Goal: Task Accomplishment & Management: Use online tool/utility

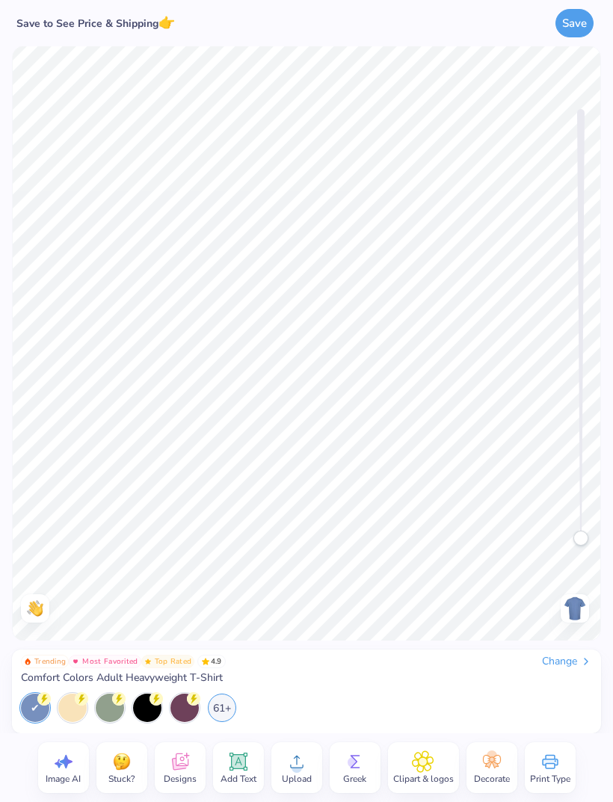
click at [67, 698] on div at bounding box center [72, 707] width 28 height 28
click at [216, 697] on div "61+" at bounding box center [222, 707] width 28 height 28
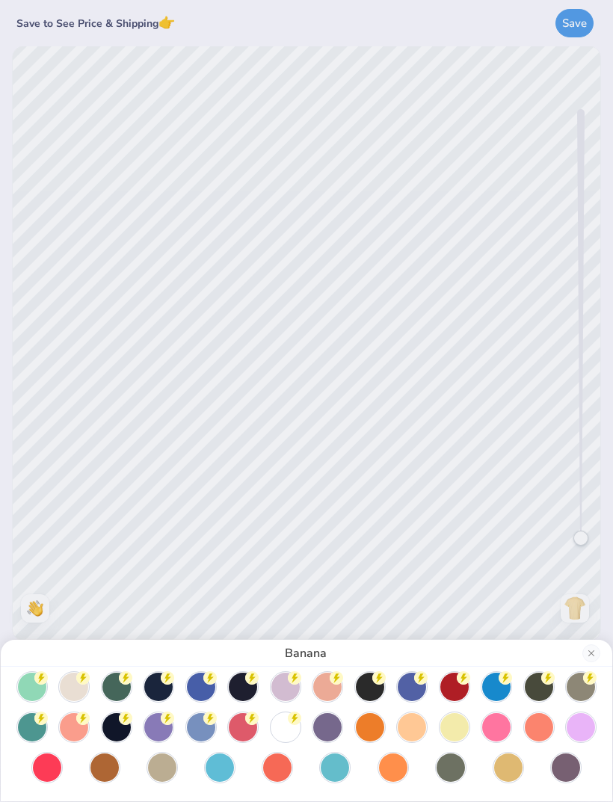
scroll to position [90, 0]
click at [285, 722] on div at bounding box center [285, 727] width 28 height 28
click at [25, 338] on div "White" at bounding box center [306, 401] width 613 height 802
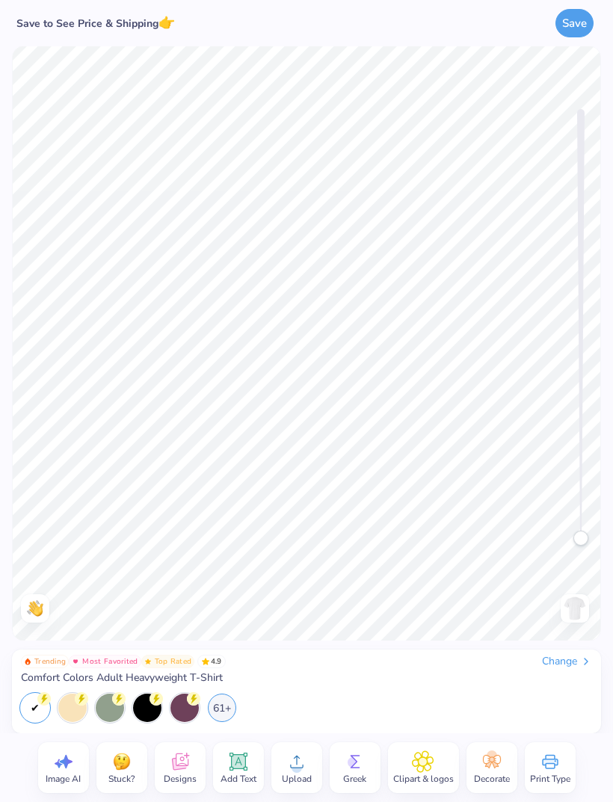
click at [186, 758] on icon at bounding box center [180, 761] width 22 height 22
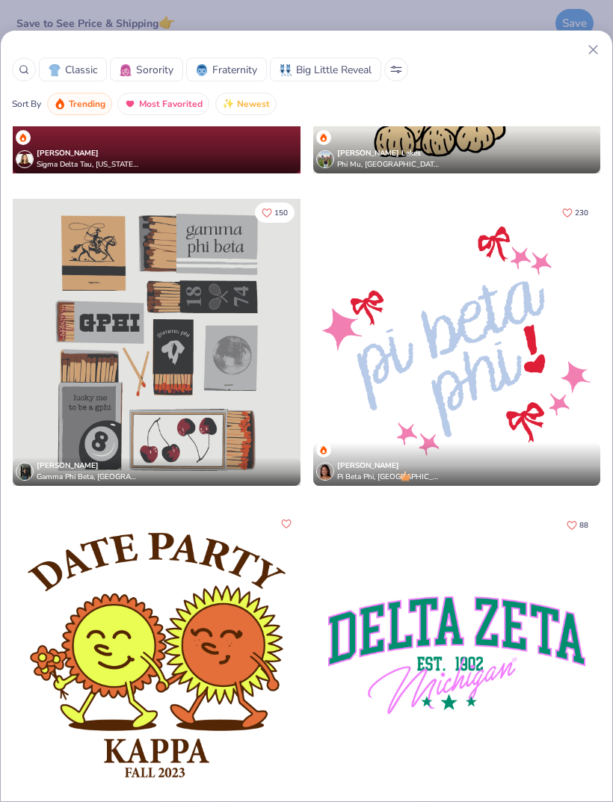
scroll to position [16582, 0]
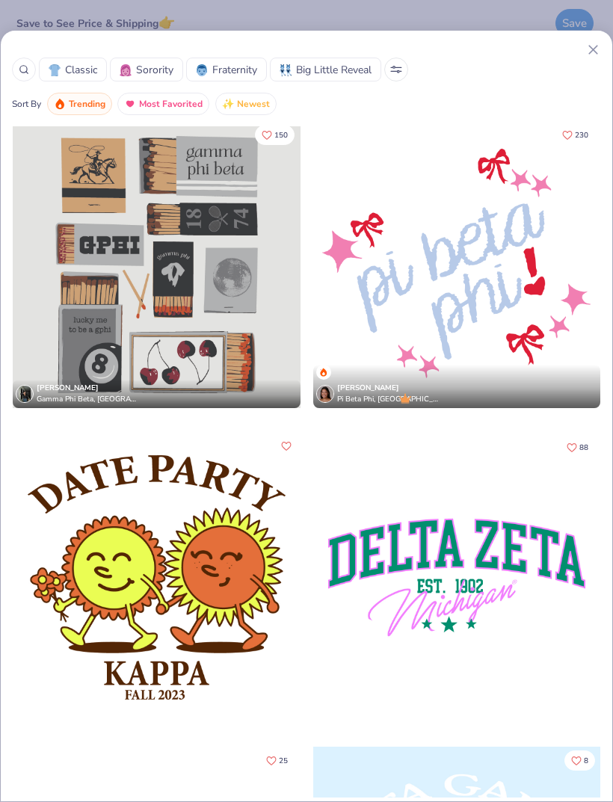
click at [586, 45] on icon at bounding box center [593, 50] width 16 height 16
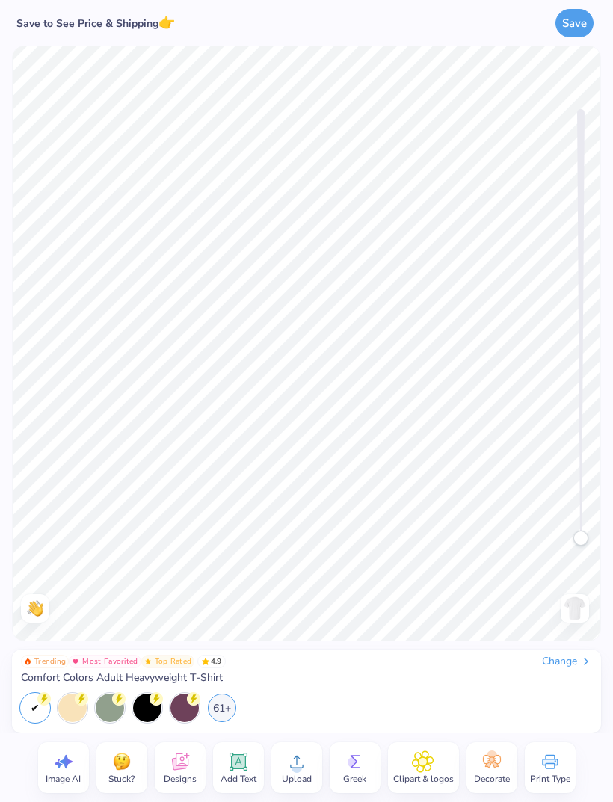
click at [68, 756] on icon at bounding box center [63, 761] width 22 height 22
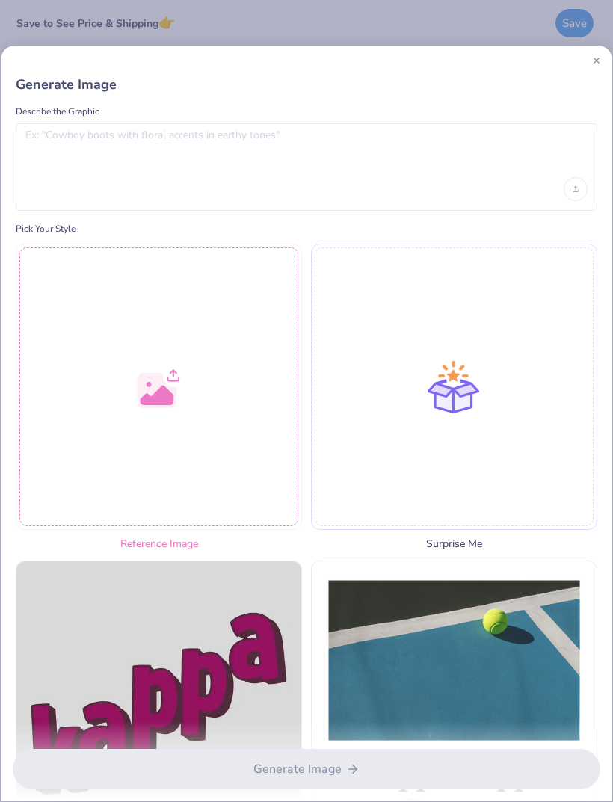
click at [105, 398] on div at bounding box center [159, 387] width 286 height 286
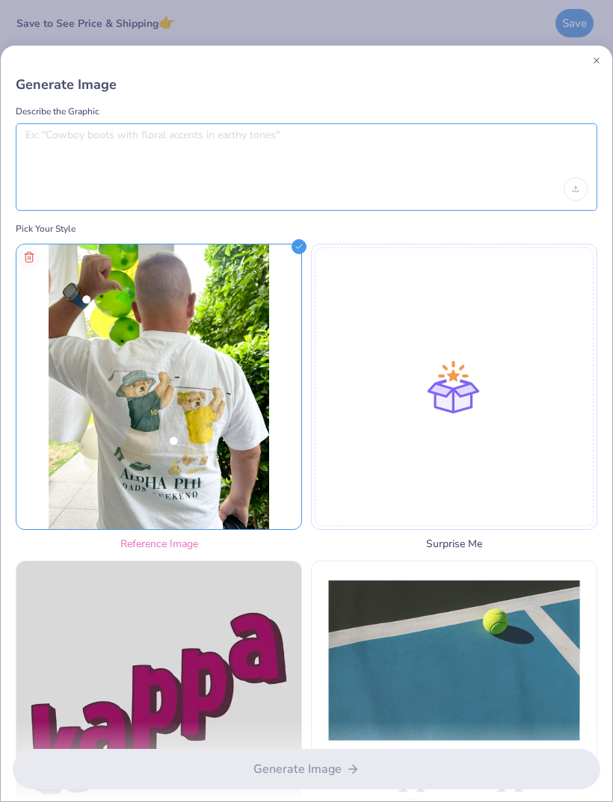
click at [478, 145] on textarea at bounding box center [306, 147] width 562 height 37
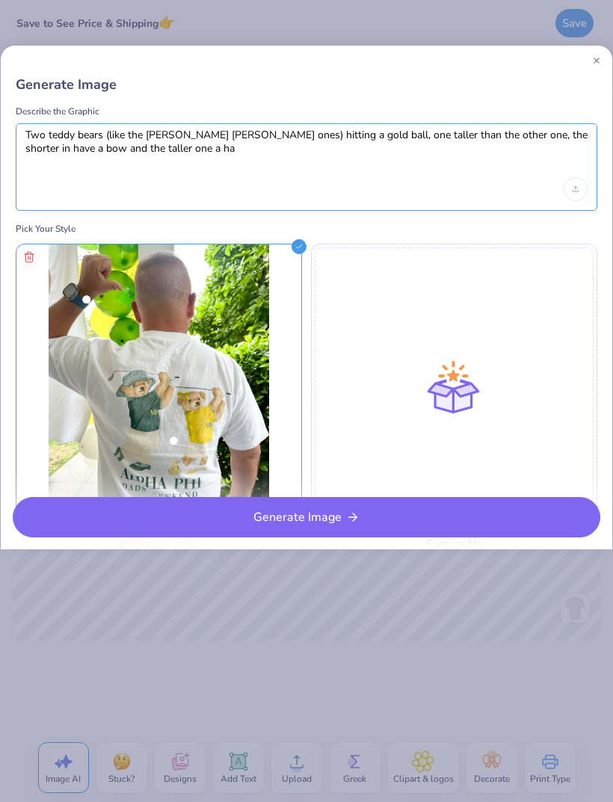
type textarea "Two teddy bears (like the ralph lauren ones) hitting a gold ball, one taller th…"
click at [389, 510] on button "Generate Image" at bounding box center [306, 517] width 587 height 40
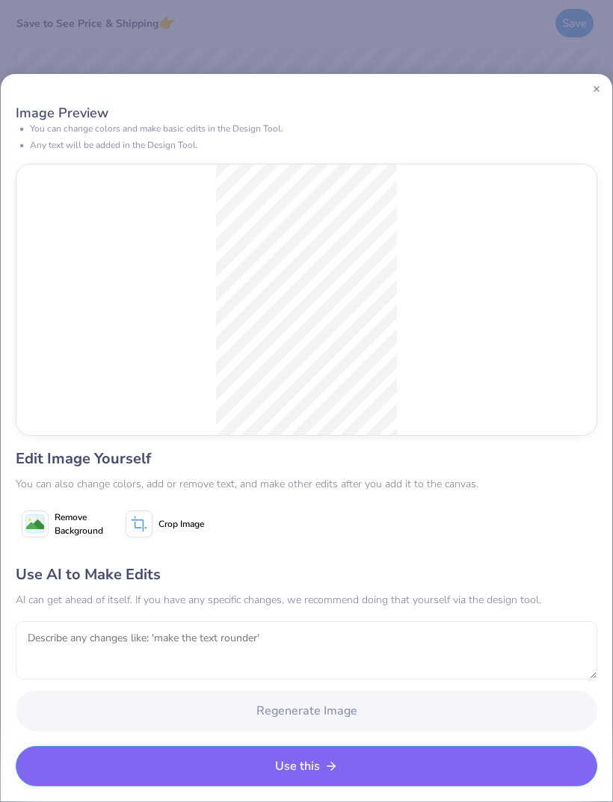
click at [363, 754] on button "Use this" at bounding box center [306, 766] width 581 height 40
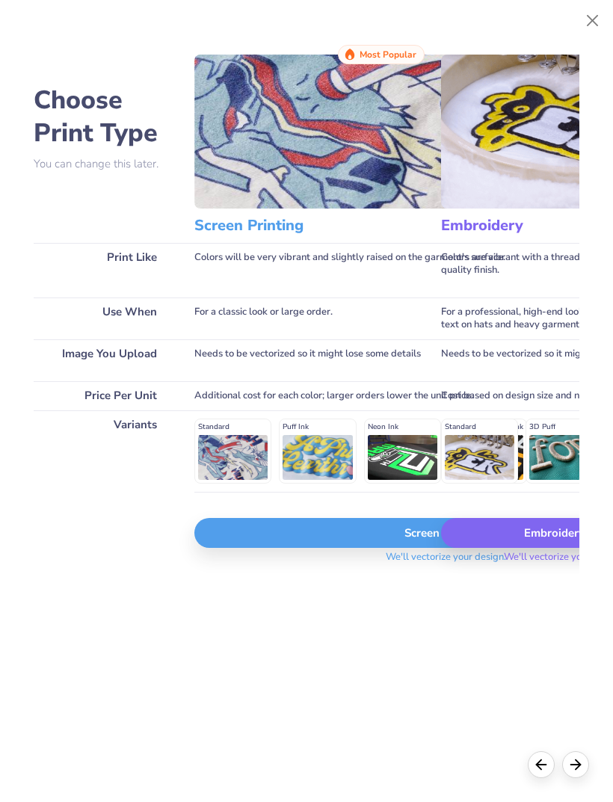
click at [590, 30] on button "Close" at bounding box center [592, 21] width 28 height 28
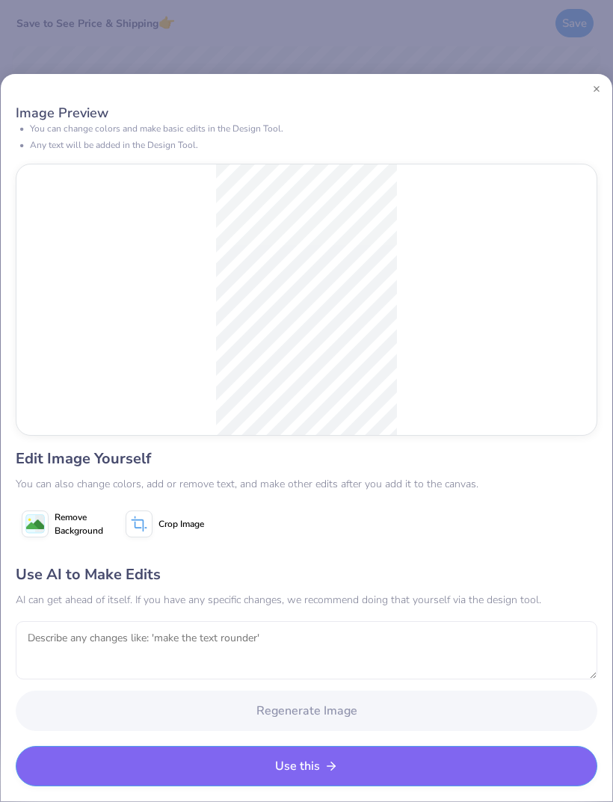
click at [365, 760] on button "Use this" at bounding box center [306, 766] width 581 height 40
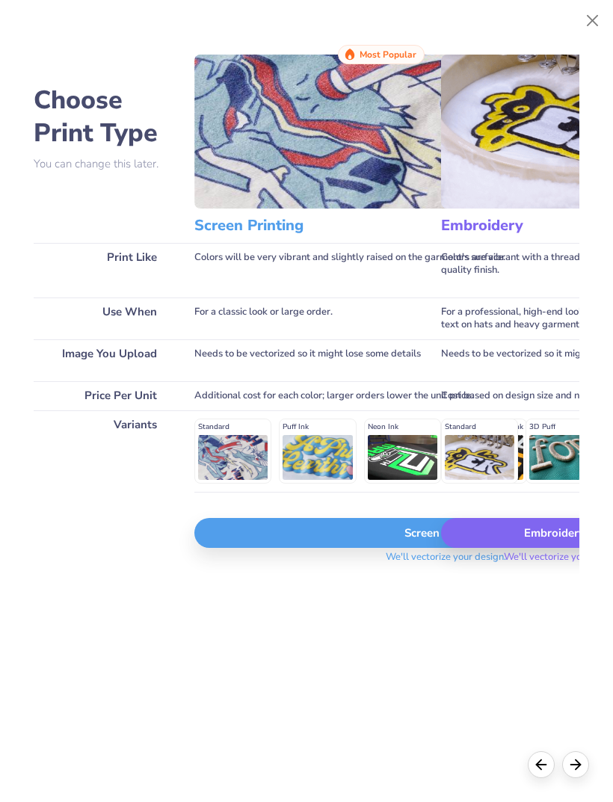
click at [409, 538] on div "Screen Print" at bounding box center [445, 533] width 503 height 30
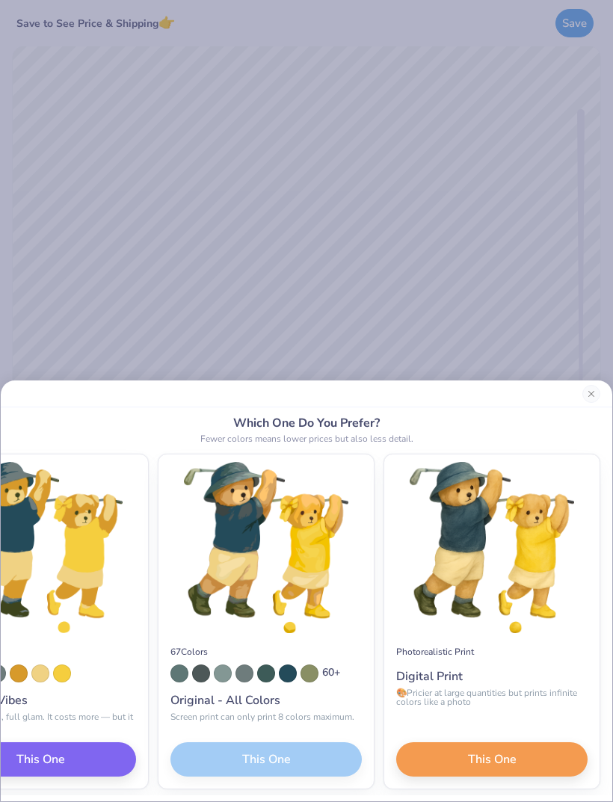
scroll to position [0, 266]
click at [304, 574] on img at bounding box center [265, 547] width 203 height 171
click at [322, 755] on div "67 Colors 60 + Original - All Colors Screen print can only print 8 colors maxim…" at bounding box center [265, 710] width 215 height 155
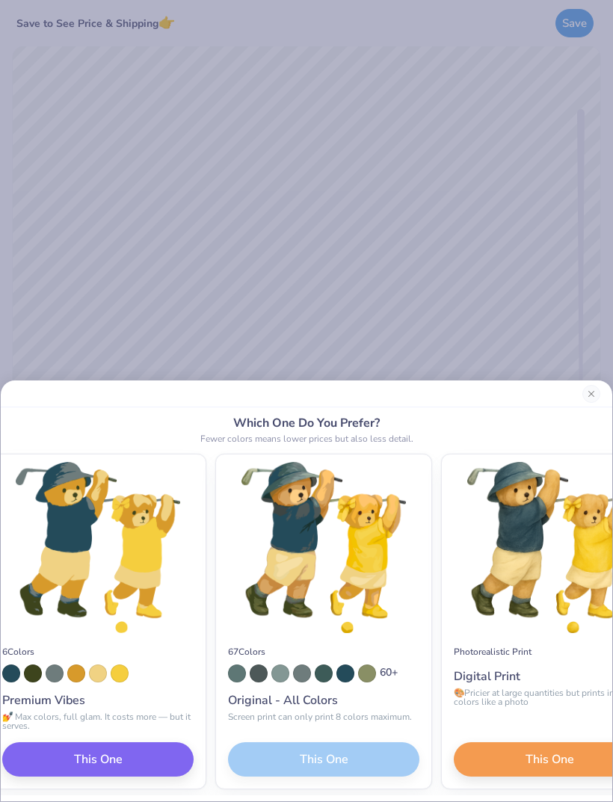
scroll to position [0, 199]
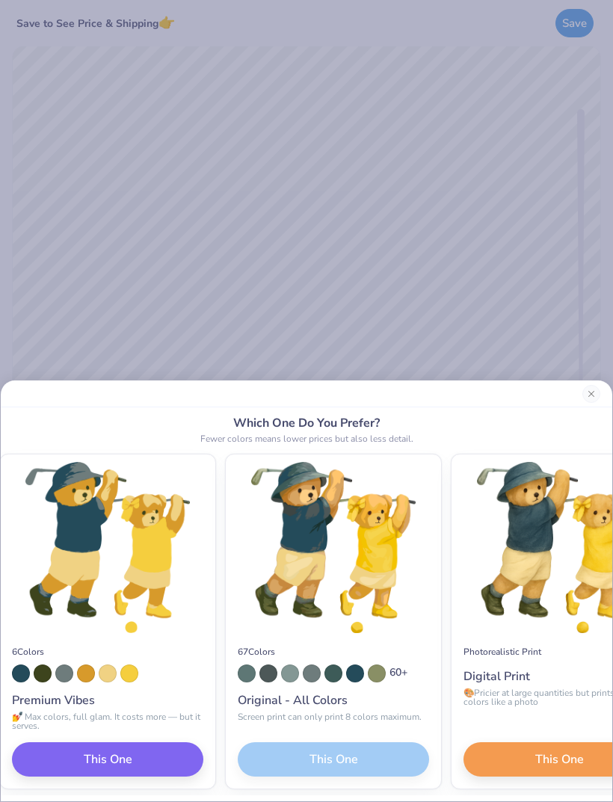
click at [318, 695] on div "Original - All Colors" at bounding box center [333, 700] width 191 height 18
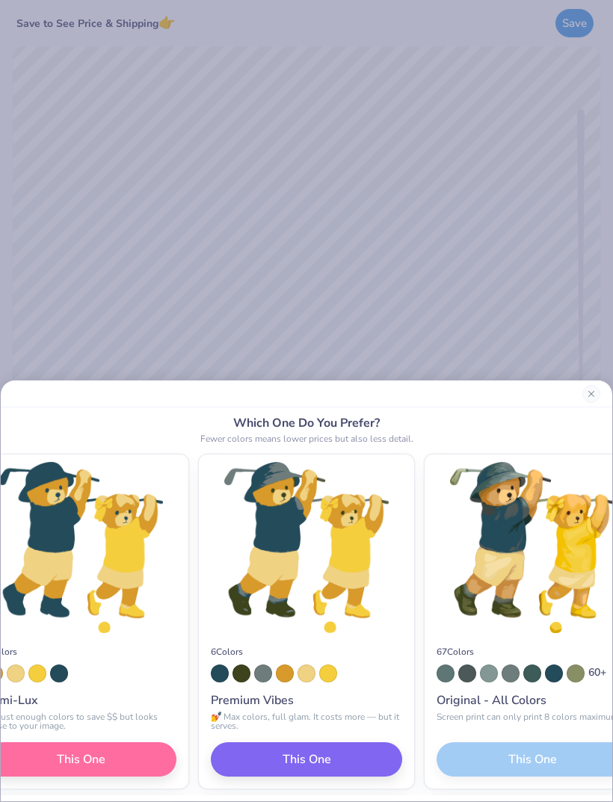
scroll to position [0, 45]
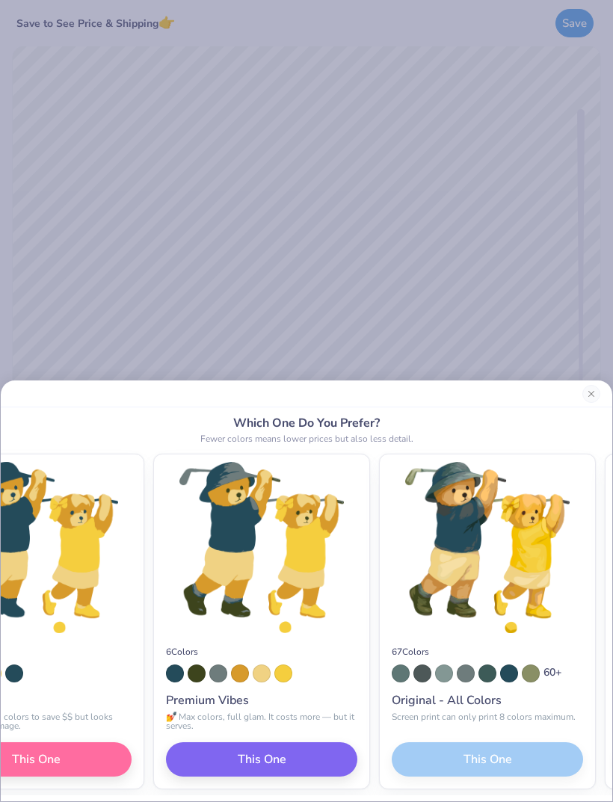
click at [486, 630] on img at bounding box center [487, 547] width 203 height 171
click at [475, 751] on div "67 Colors 60 + Original - All Colors Screen print can only print 8 colors maxim…" at bounding box center [487, 710] width 215 height 155
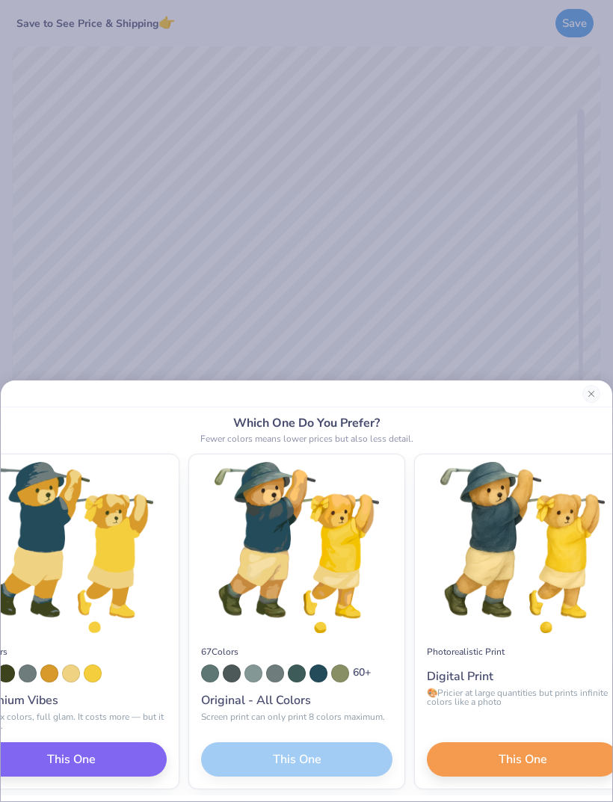
scroll to position [0, 266]
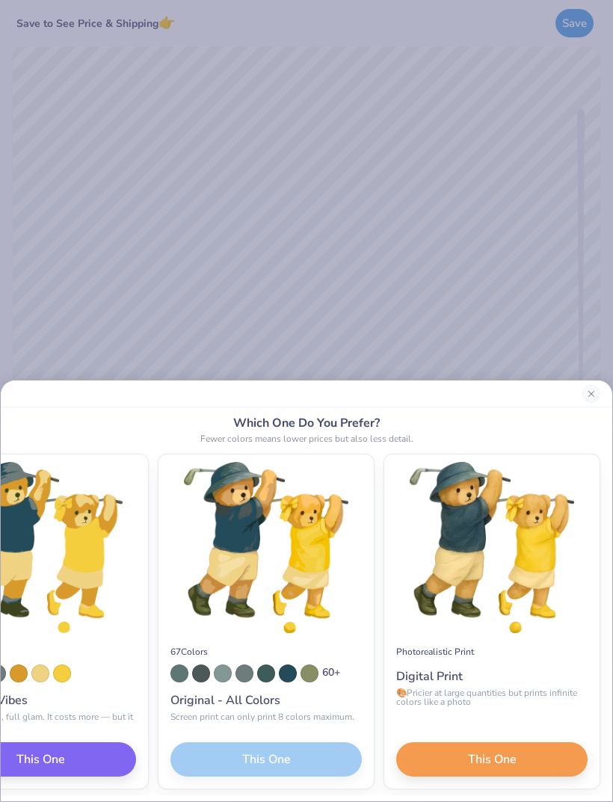
click at [306, 735] on div "67 Colors 60 + Original - All Colors Screen print can only print 8 colors maxim…" at bounding box center [265, 710] width 215 height 155
click at [536, 749] on button "This One" at bounding box center [491, 759] width 191 height 34
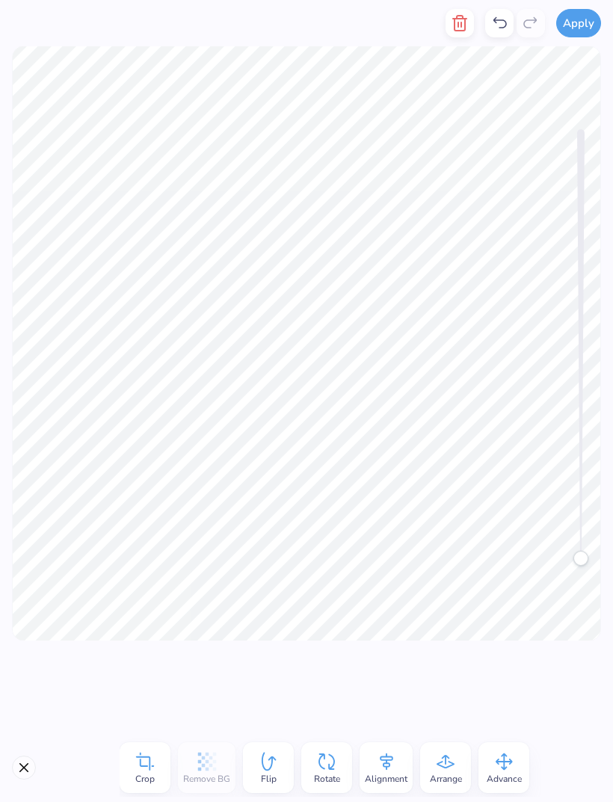
click at [276, 742] on div "Flip" at bounding box center [268, 767] width 51 height 51
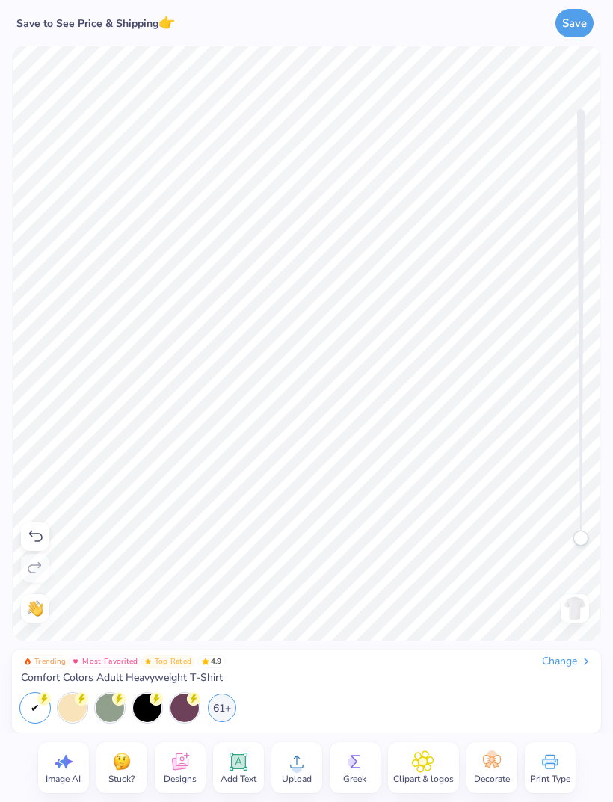
click at [573, 604] on img at bounding box center [575, 608] width 24 height 24
click at [576, 611] on img at bounding box center [575, 608] width 24 height 24
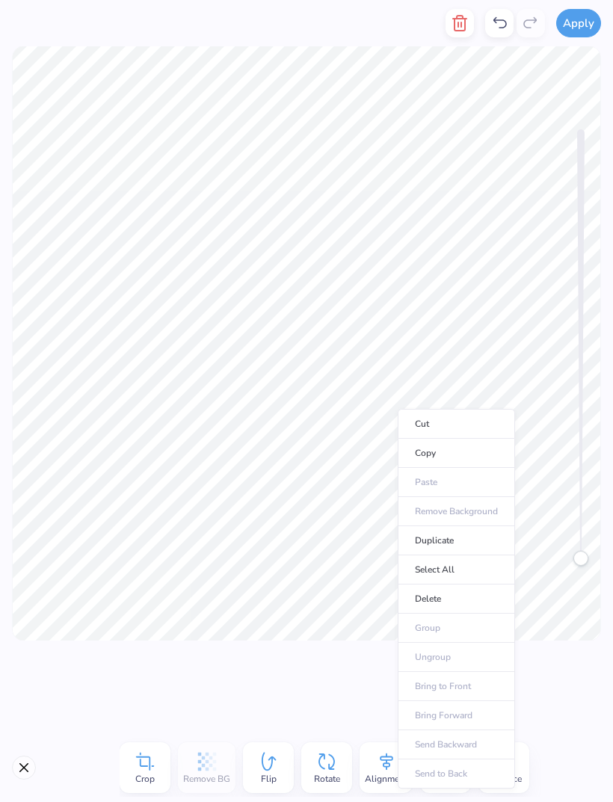
click at [475, 458] on li "Copy" at bounding box center [456, 453] width 117 height 29
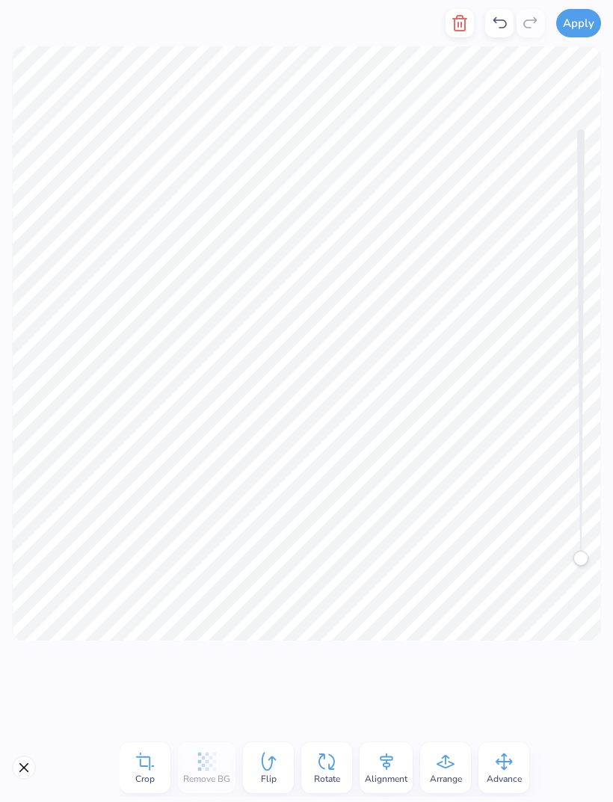
click at [34, 767] on button "Close" at bounding box center [24, 768] width 24 height 24
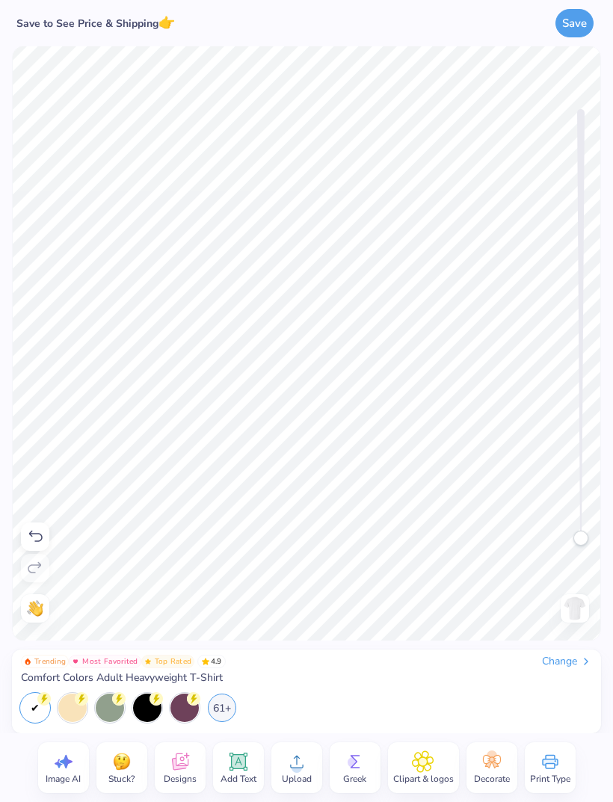
click at [579, 608] on img at bounding box center [575, 608] width 24 height 24
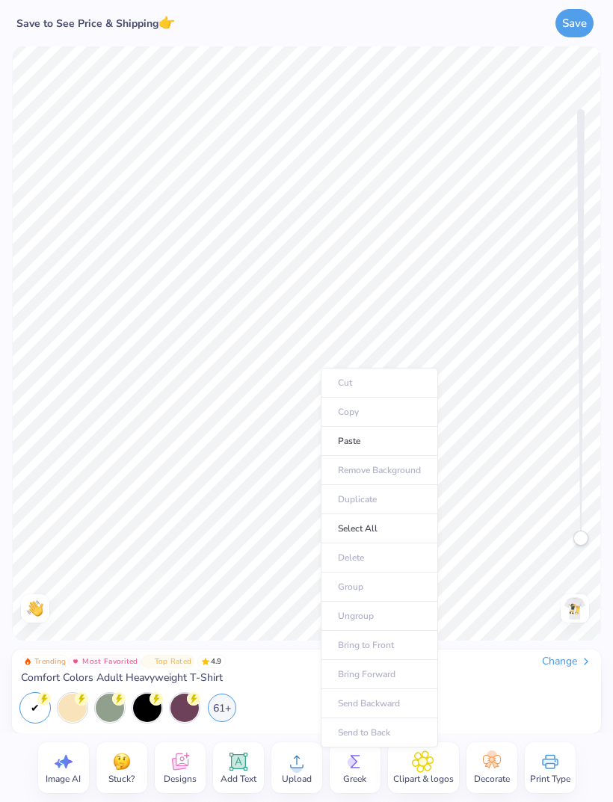
click at [390, 446] on li "Paste" at bounding box center [379, 441] width 117 height 29
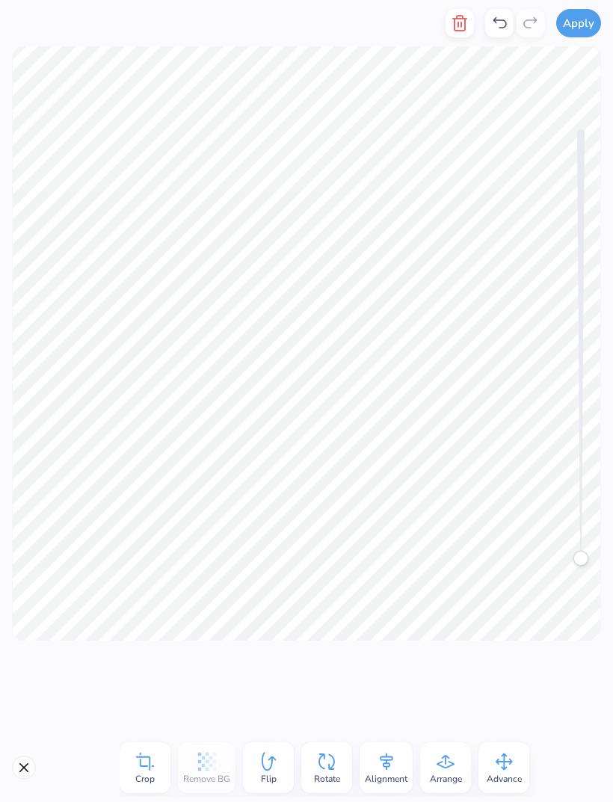
click at [30, 767] on button "Close" at bounding box center [24, 768] width 24 height 24
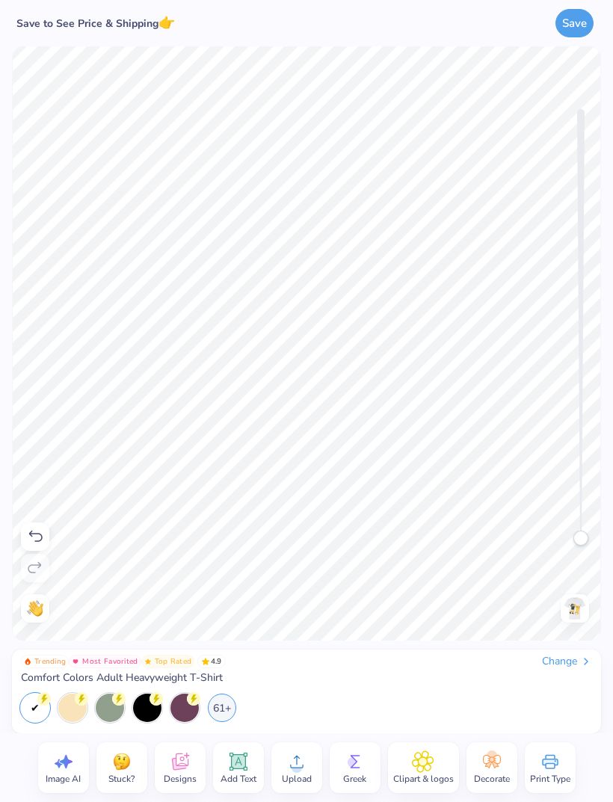
click at [361, 756] on icon at bounding box center [355, 761] width 22 height 22
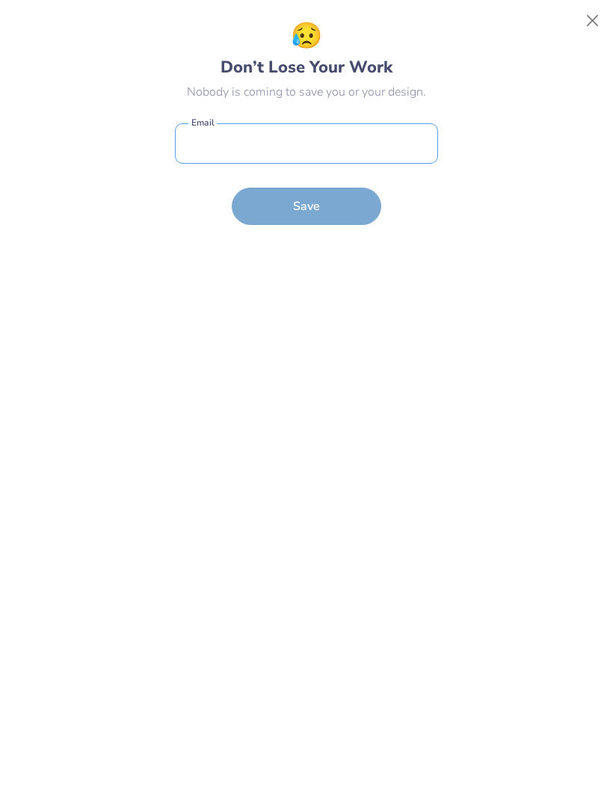
click at [414, 138] on input "email" at bounding box center [306, 143] width 263 height 41
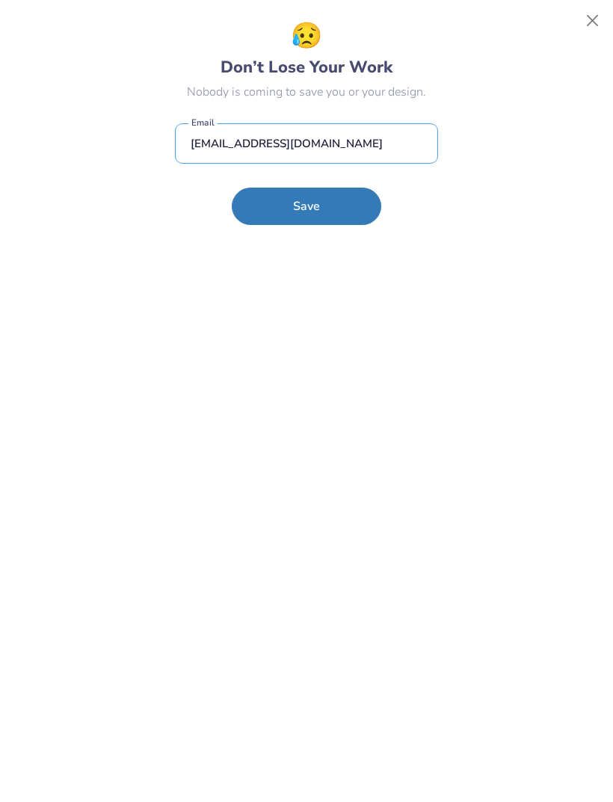
type input "ansleydru@icloud.com"
click at [348, 206] on button "Save" at bounding box center [306, 206] width 149 height 37
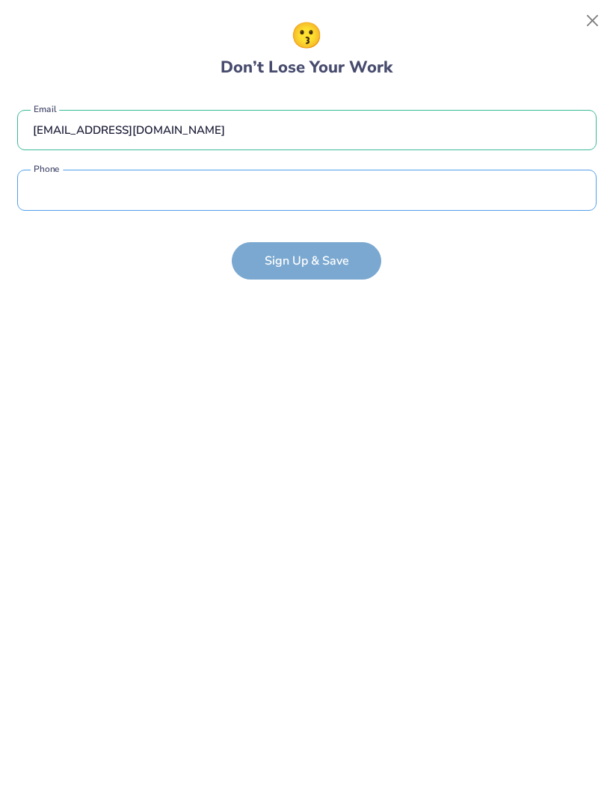
click at [500, 202] on input "tel" at bounding box center [306, 190] width 579 height 41
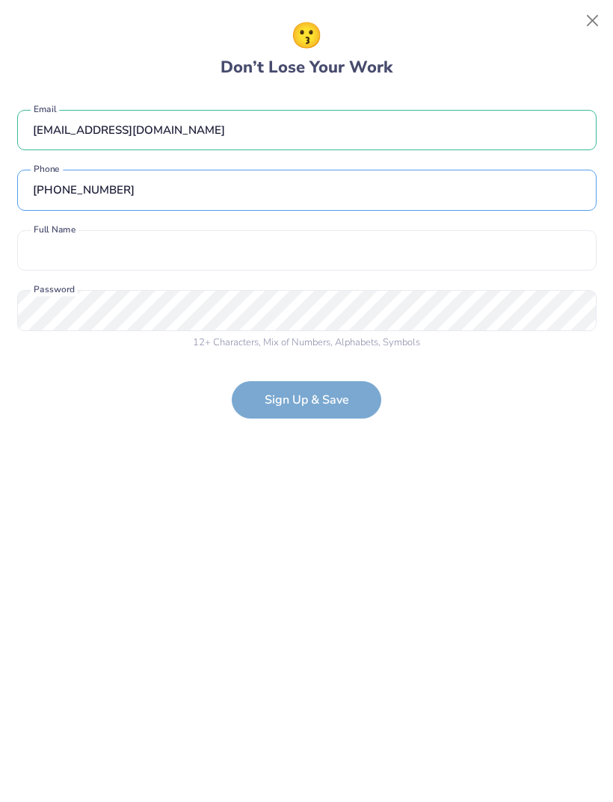
type input "(770) 570-9020"
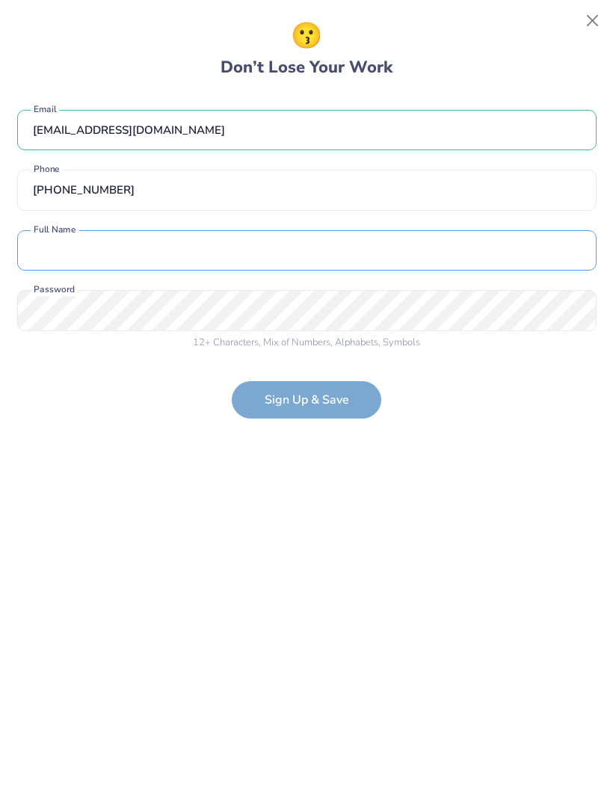
click at [430, 247] on input "text" at bounding box center [306, 250] width 579 height 41
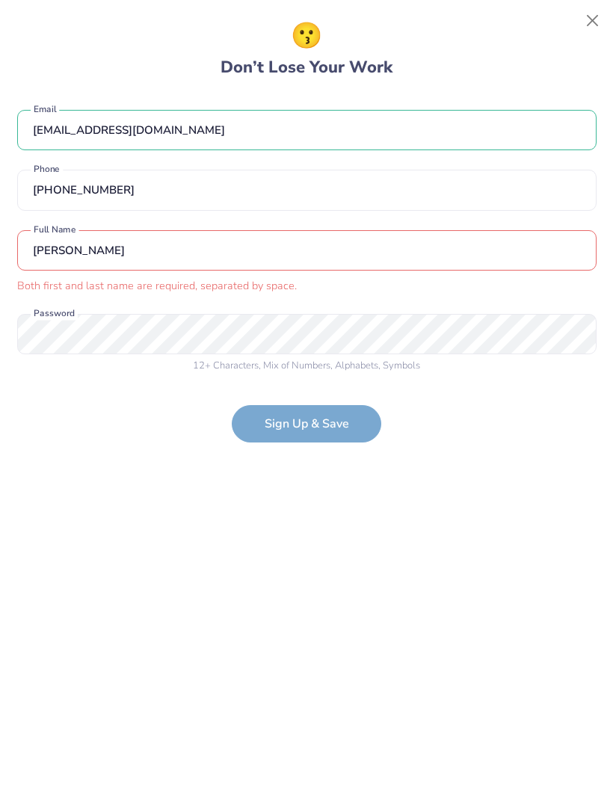
click at [102, 244] on input "ansley" at bounding box center [306, 250] width 579 height 41
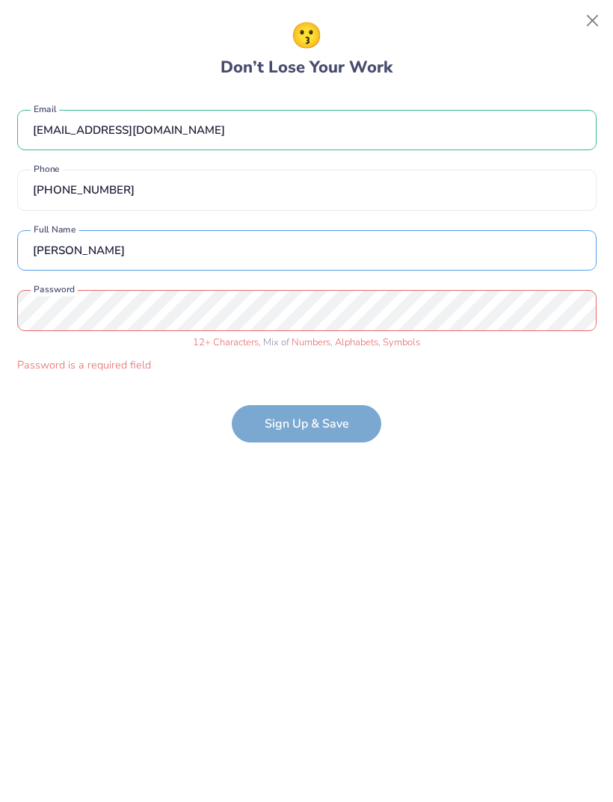
type input "ansley davis"
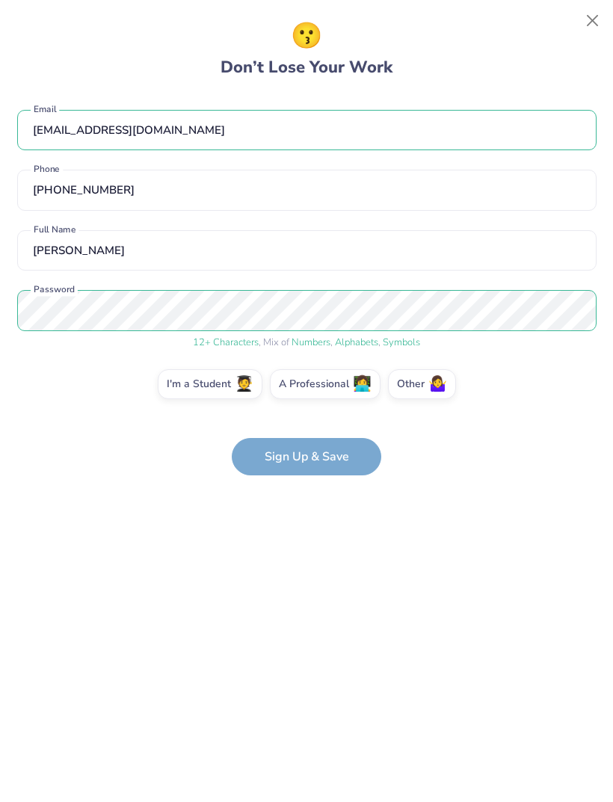
click at [328, 462] on form "ansleydru@icloud.com Email (770) 570-9020 Phone ansley davis Full Name 12 + Cha…" at bounding box center [306, 285] width 579 height 381
click at [335, 455] on form "ansleydru@icloud.com Email (770) 570-9020 Phone ansley davis Full Name 12 + Cha…" at bounding box center [306, 285] width 579 height 381
click at [336, 454] on form "ansleydru@icloud.com Email (770) 570-9020 Phone ansley davis Full Name 12 + Cha…" at bounding box center [306, 285] width 579 height 381
click at [239, 395] on label "I'm a Student 🧑‍🎓" at bounding box center [210, 384] width 105 height 30
click at [302, 393] on input "I'm a Student 🧑‍🎓" at bounding box center [307, 388] width 10 height 10
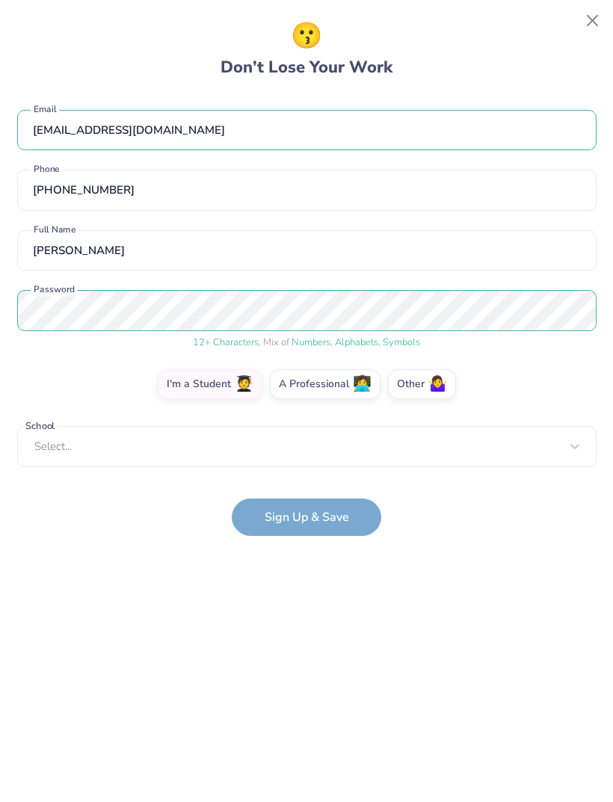
click at [339, 519] on form "ansleydru@icloud.com Email (770) 570-9020 Phone ansley davis Full Name 12 + Cha…" at bounding box center [306, 315] width 579 height 441
click at [329, 524] on form "ansleydru@icloud.com Email (770) 570-9020 Phone ansley davis Full Name 12 + Cha…" at bounding box center [306, 315] width 579 height 441
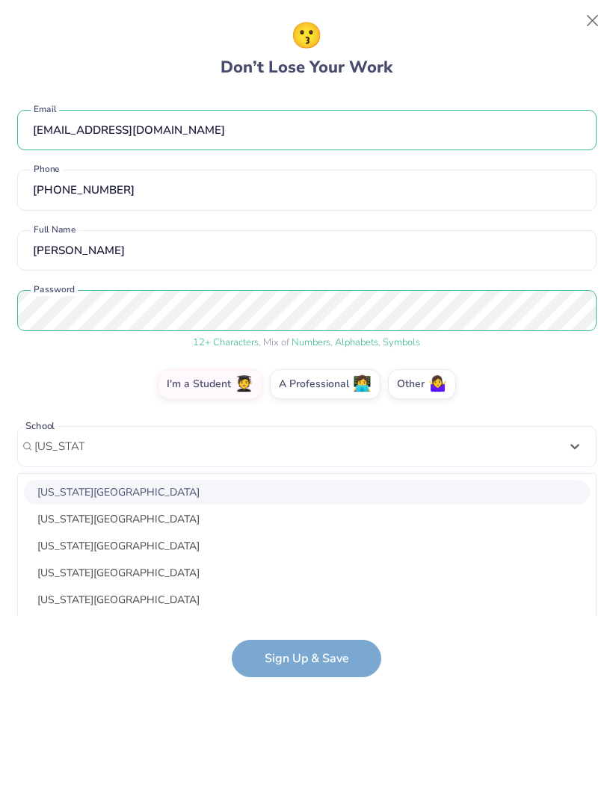
scroll to position [82, 0]
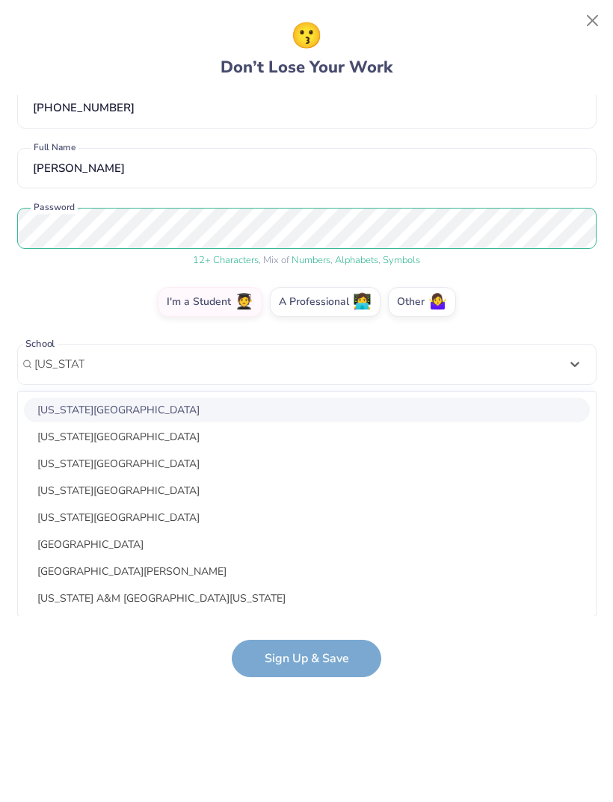
click at [368, 404] on div "Texas Christian University" at bounding box center [307, 410] width 566 height 25
type input "texas che"
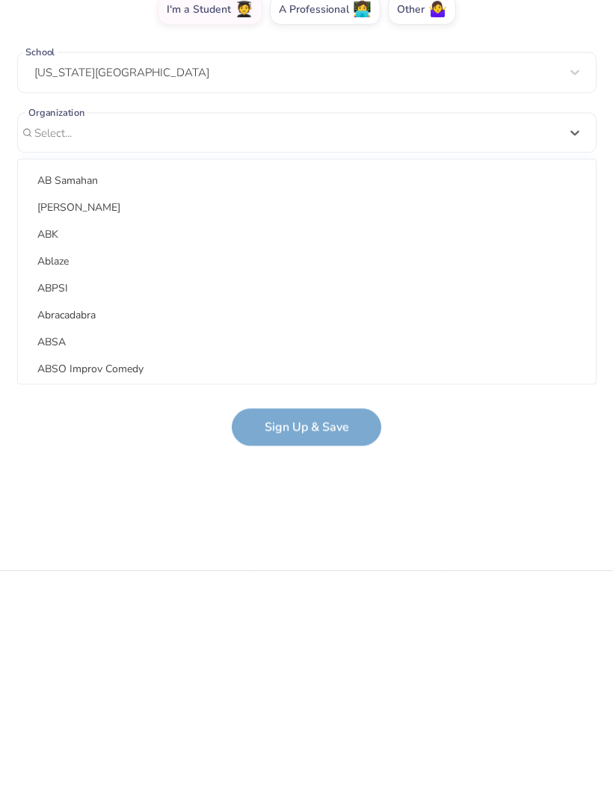
scroll to position [0, 0]
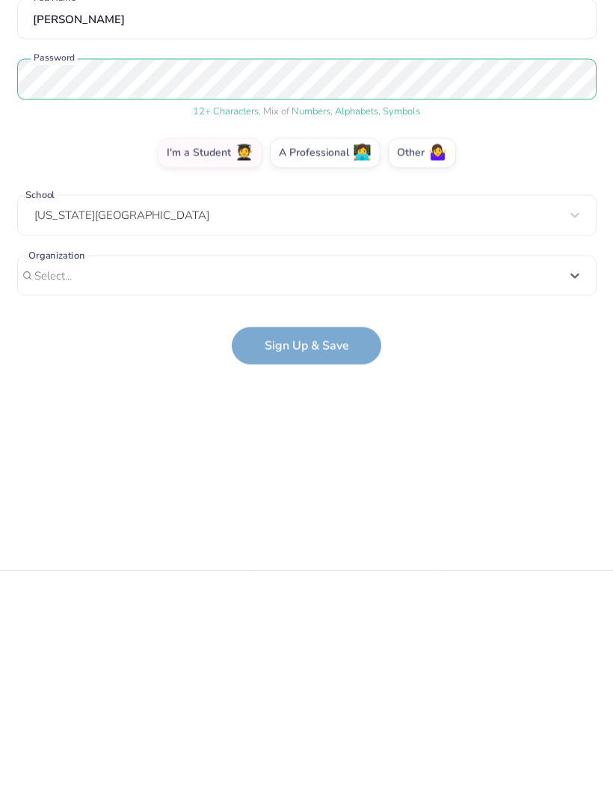
click at [347, 342] on form "ansleydru@icloud.com Email (770) 570-9020 Phone ansley davis Full Name 12 + Cha…" at bounding box center [306, 345] width 579 height 501
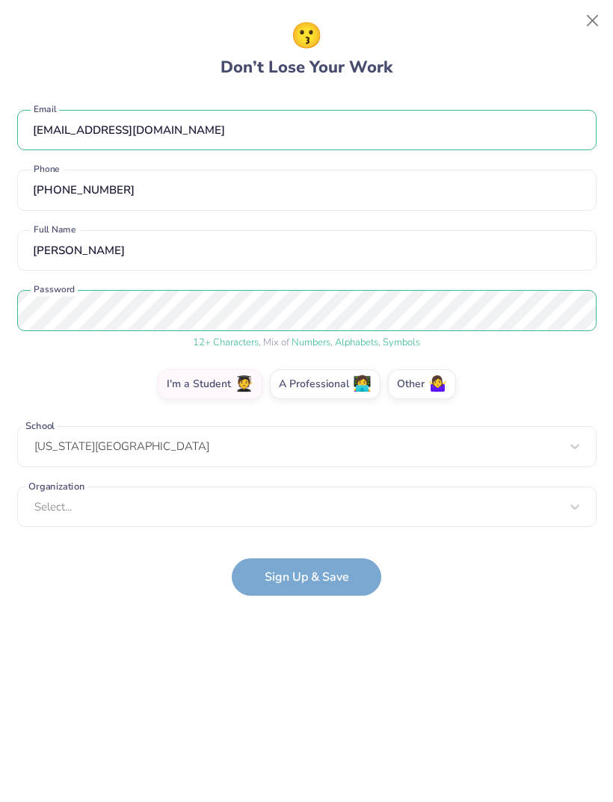
click at [343, 578] on form "ansleydru@icloud.com Email (770) 570-9020 Phone ansley davis Full Name 12 + Cha…" at bounding box center [306, 345] width 579 height 501
click at [335, 575] on form "ansleydru@icloud.com Email (770) 570-9020 Phone ansley davis Full Name 12 + Cha…" at bounding box center [306, 345] width 579 height 501
click at [593, 19] on button "Close" at bounding box center [592, 21] width 28 height 28
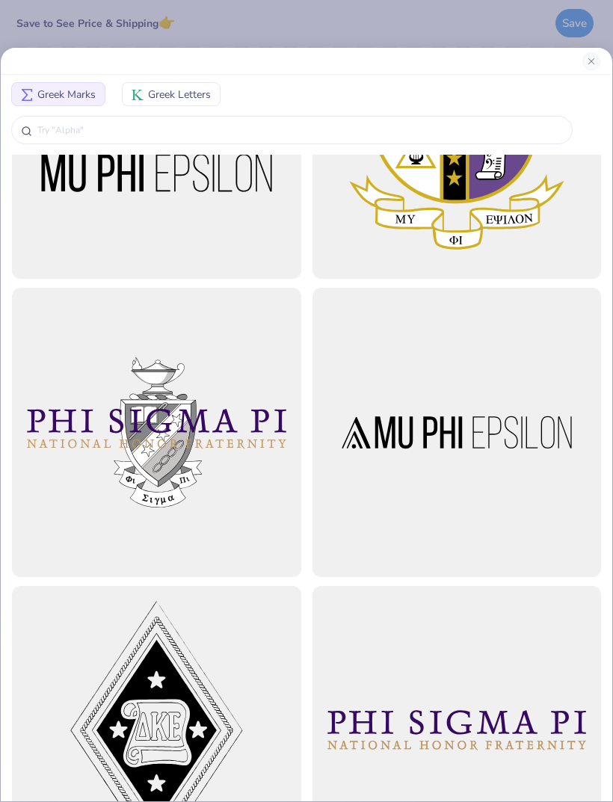
scroll to position [466, 0]
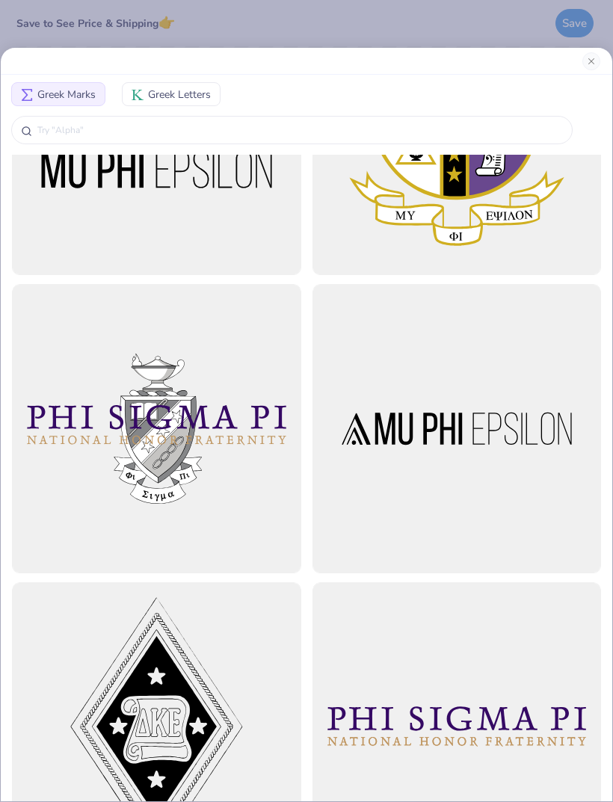
click at [195, 98] on span "Greek Letters" at bounding box center [179, 95] width 63 height 16
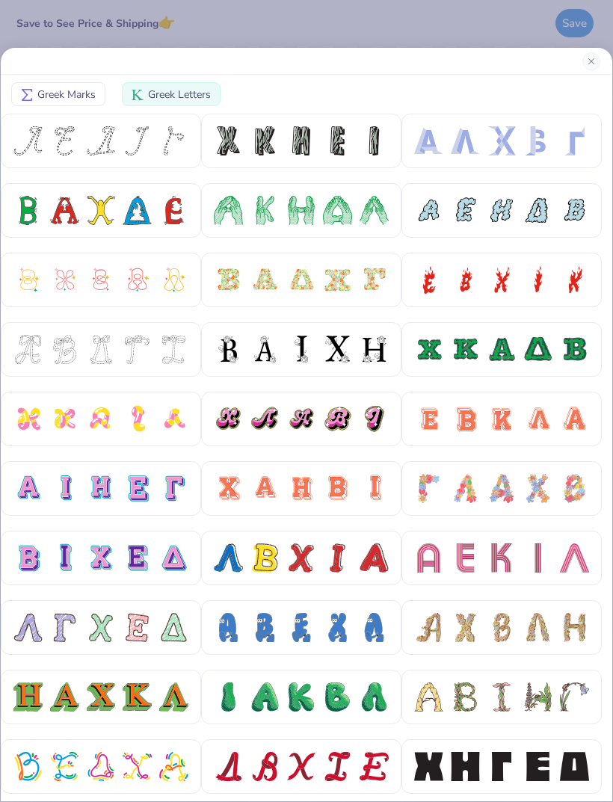
scroll to position [0, 0]
click at [77, 92] on span "Greek Marks" at bounding box center [66, 95] width 58 height 16
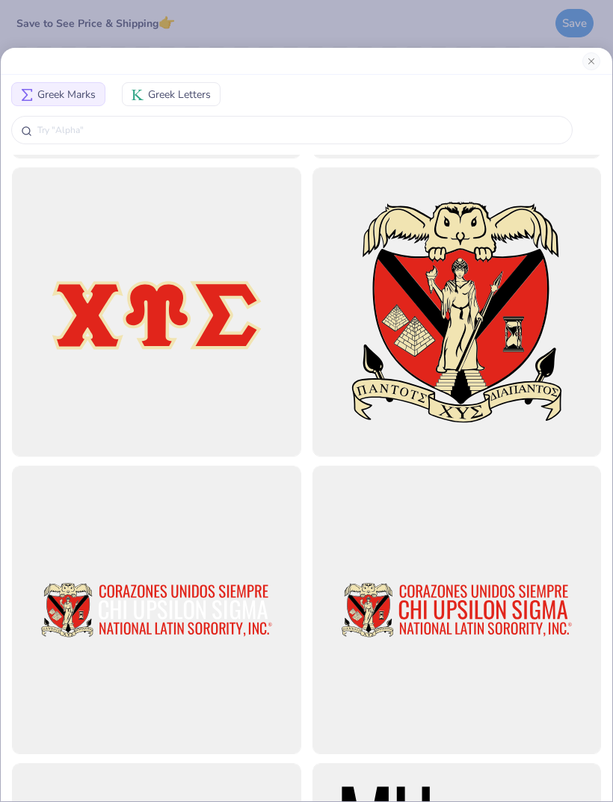
scroll to position [3678, 0]
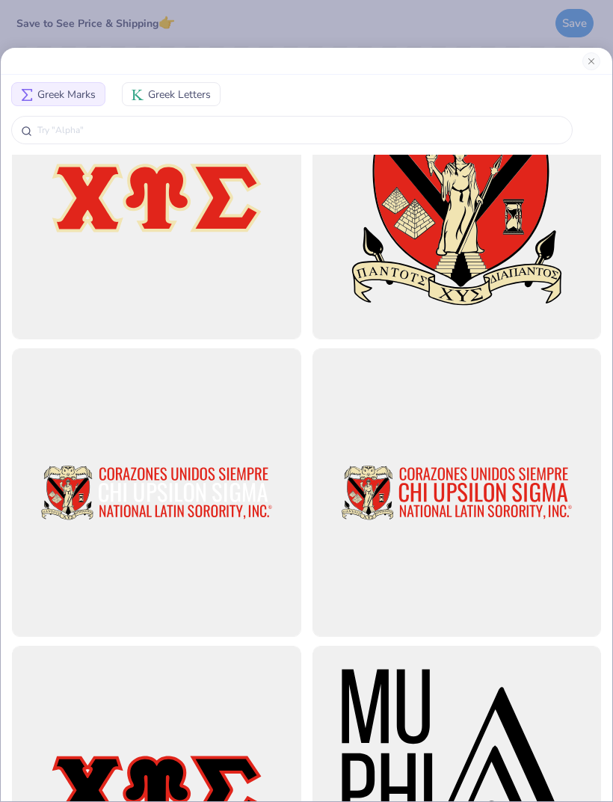
click at [578, 67] on div at bounding box center [306, 61] width 611 height 27
click at [588, 59] on button "Close" at bounding box center [591, 61] width 18 height 18
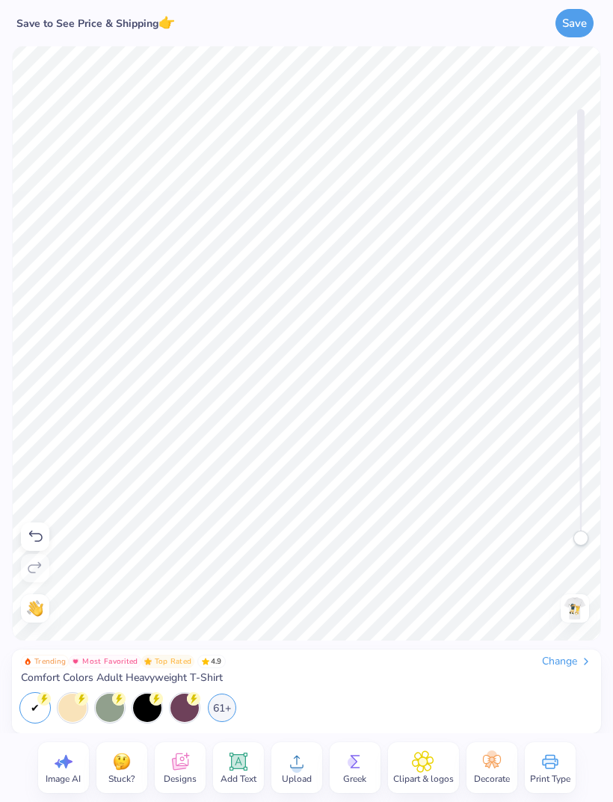
click at [244, 769] on icon at bounding box center [238, 761] width 22 height 22
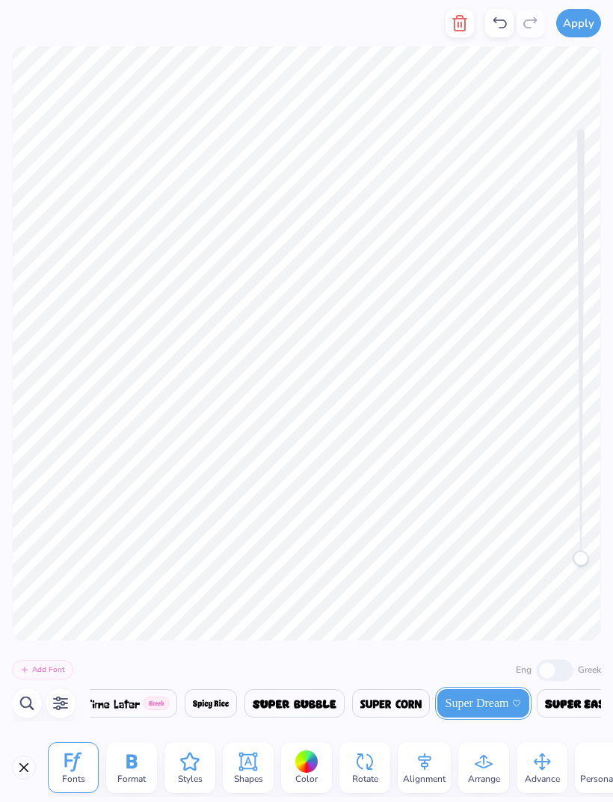
scroll to position [0, 0]
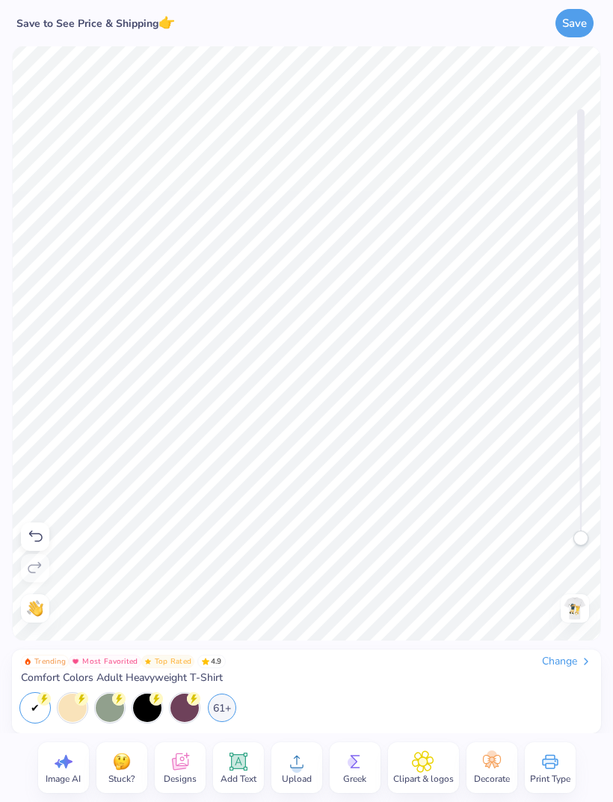
click at [237, 765] on icon at bounding box center [238, 762] width 14 height 14
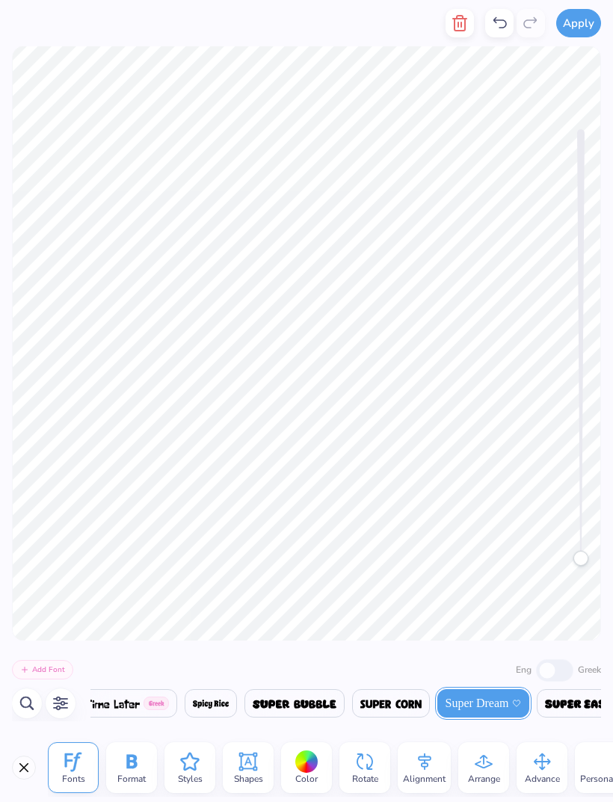
type textarea "T"
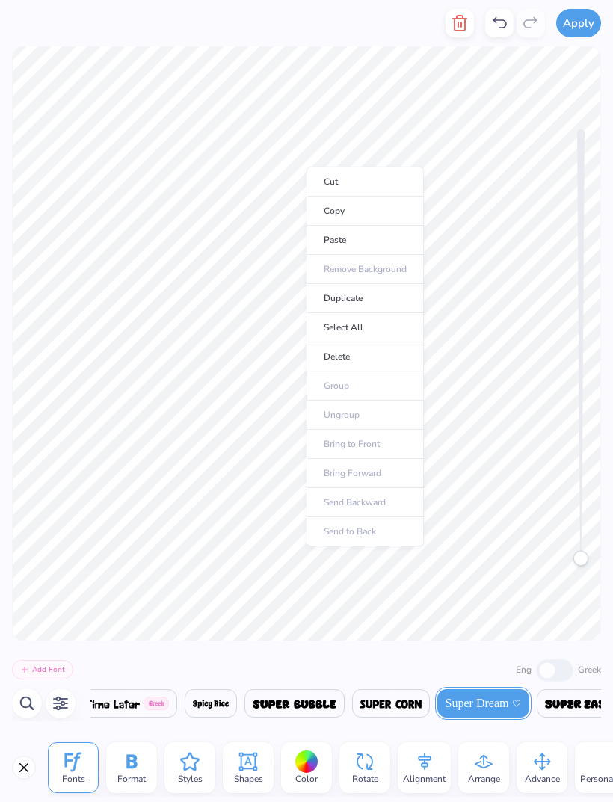
click at [354, 250] on li "Paste" at bounding box center [364, 240] width 117 height 29
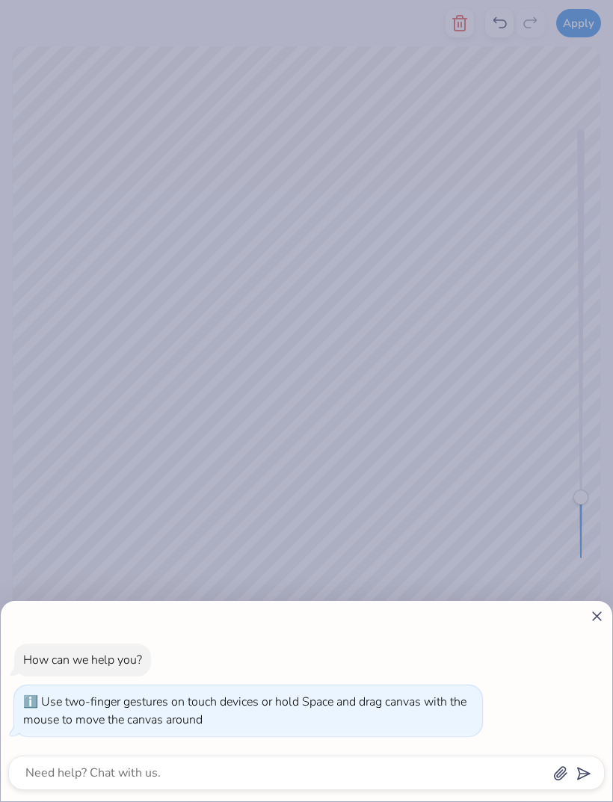
click at [585, 610] on div at bounding box center [306, 616] width 596 height 16
click at [592, 618] on icon at bounding box center [597, 616] width 16 height 16
type textarea "x"
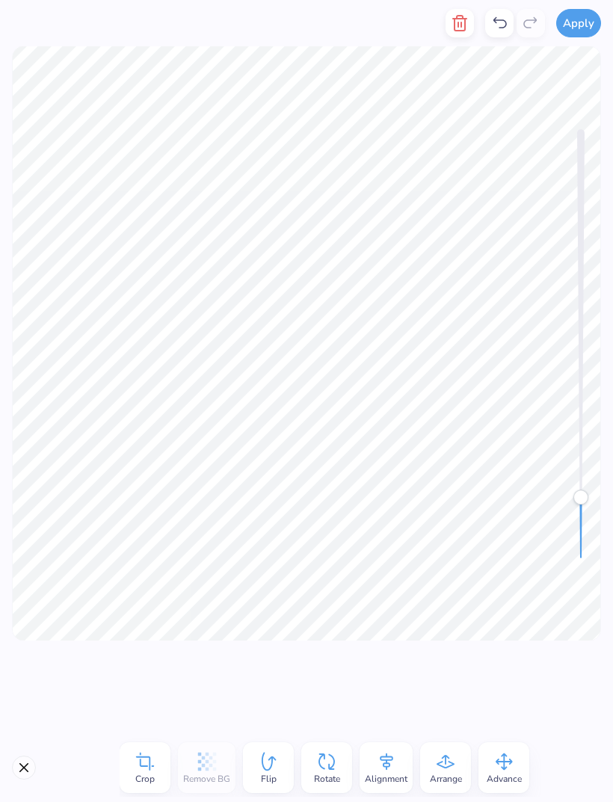
click at [463, 676] on div at bounding box center [306, 686] width 613 height 93
click at [21, 768] on button "Close" at bounding box center [24, 768] width 24 height 24
click at [26, 769] on button "Close" at bounding box center [24, 768] width 24 height 24
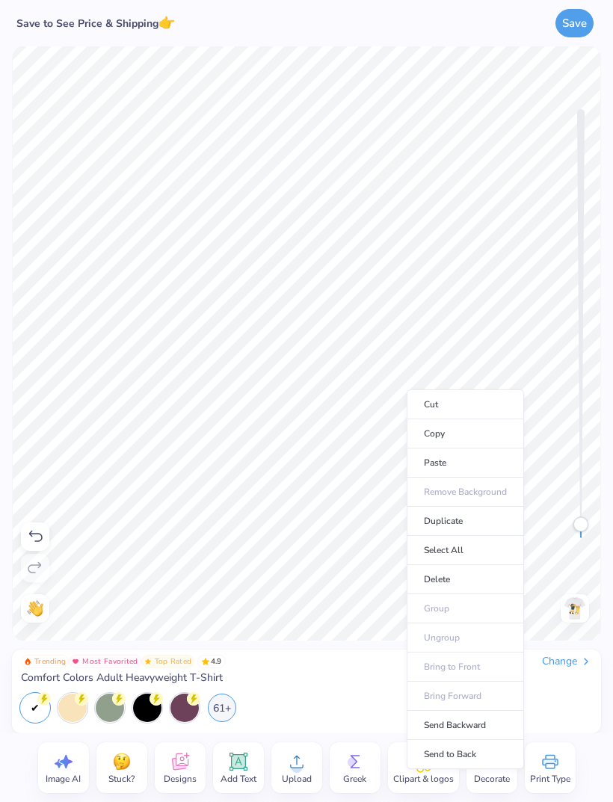
click at [462, 579] on li "Delete" at bounding box center [465, 579] width 117 height 29
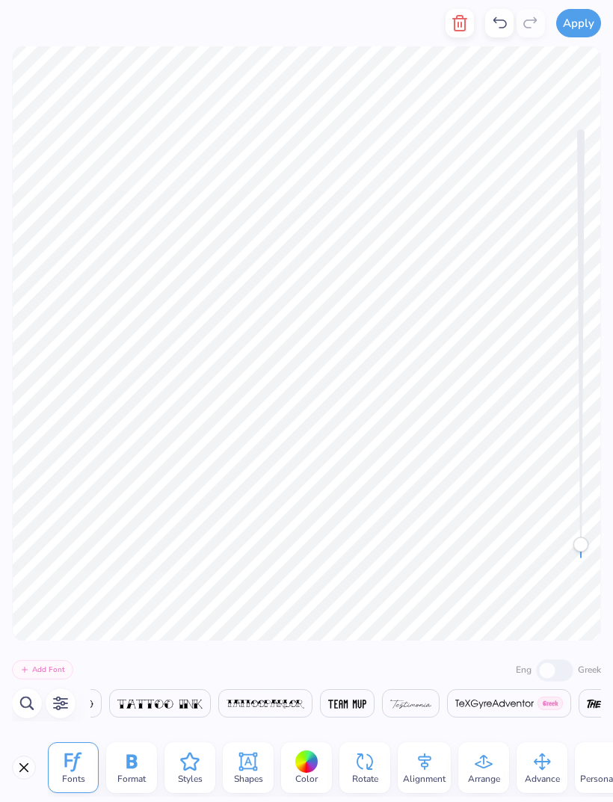
scroll to position [0, 27083]
click at [544, 672] on div "Greek" at bounding box center [568, 669] width 65 height 25
click at [549, 670] on div "Greek" at bounding box center [568, 669] width 65 height 25
click at [303, 709] on span at bounding box center [260, 703] width 84 height 18
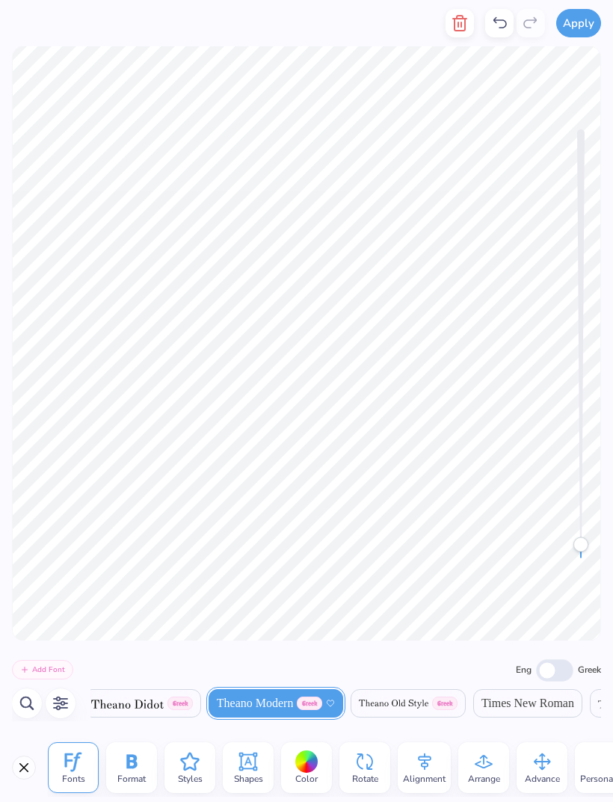
click at [26, 765] on button "Close" at bounding box center [24, 768] width 24 height 24
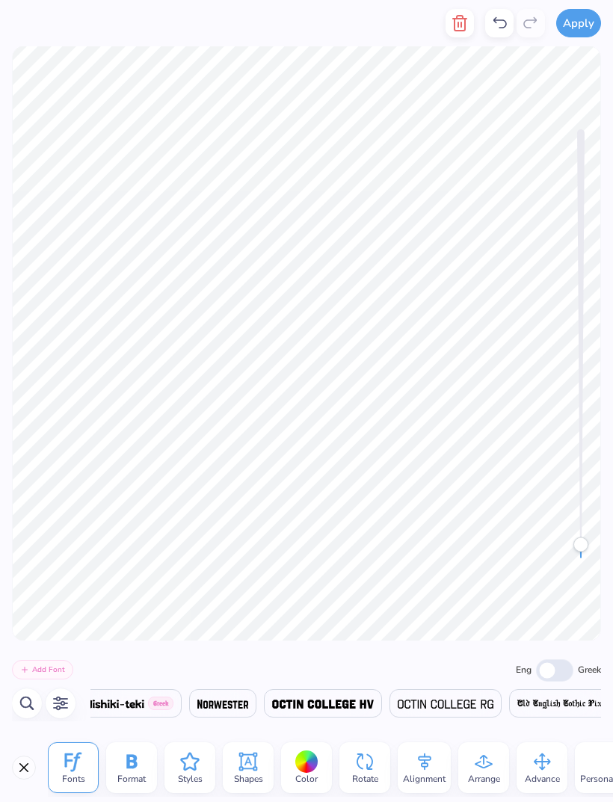
scroll to position [0, 27473]
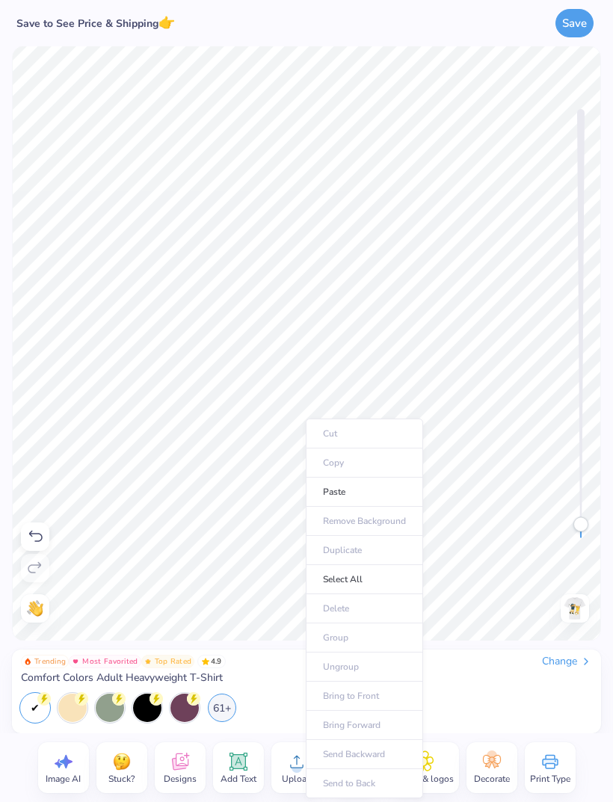
click at [378, 493] on li "Paste" at bounding box center [364, 492] width 117 height 29
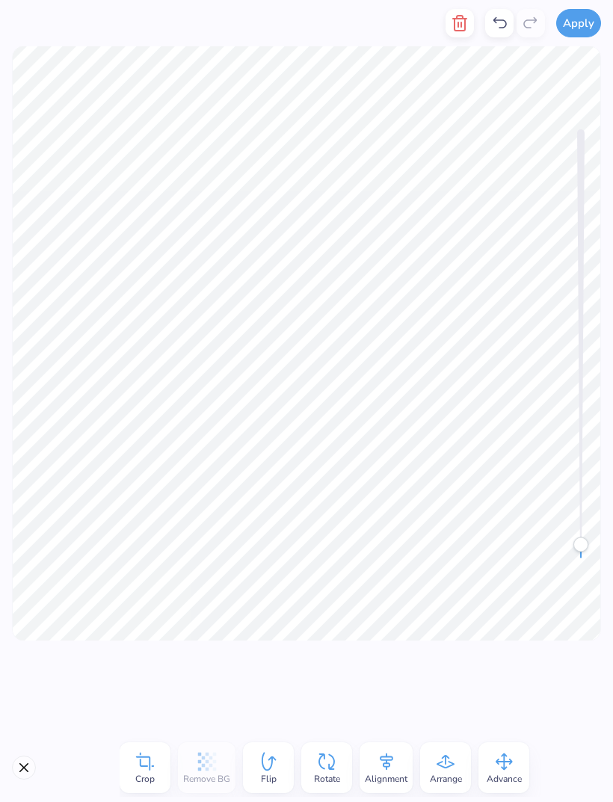
click at [23, 767] on button "Close" at bounding box center [24, 768] width 24 height 24
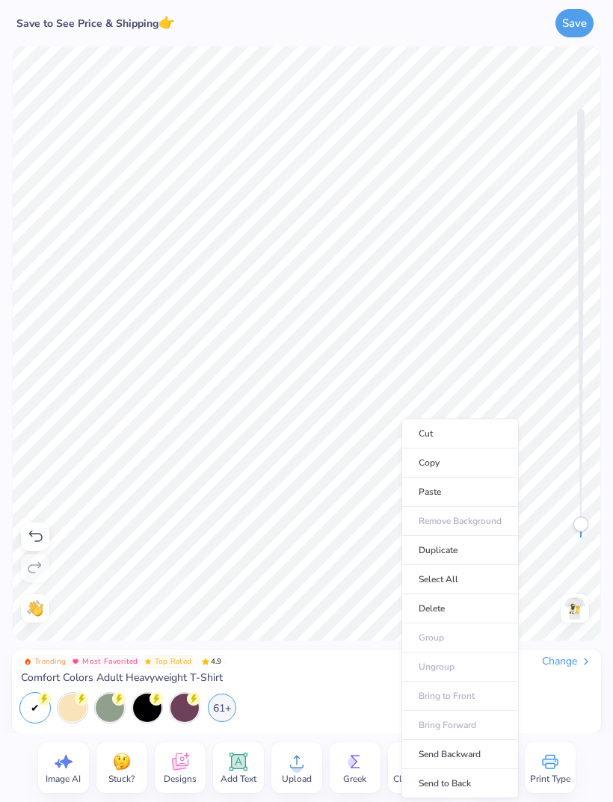
click at [441, 609] on li "Delete" at bounding box center [459, 608] width 117 height 29
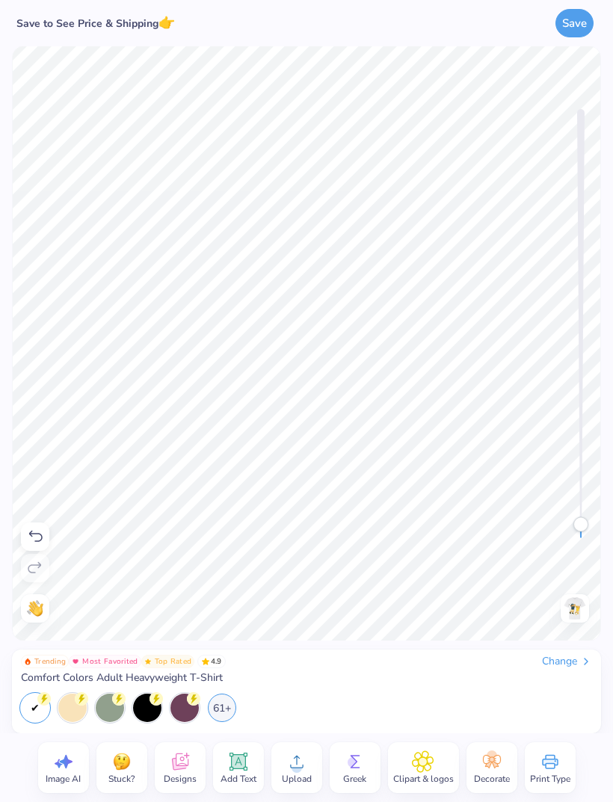
click at [557, 1] on div "Save" at bounding box center [476, 23] width 249 height 46
click at [241, 760] on icon at bounding box center [238, 762] width 14 height 14
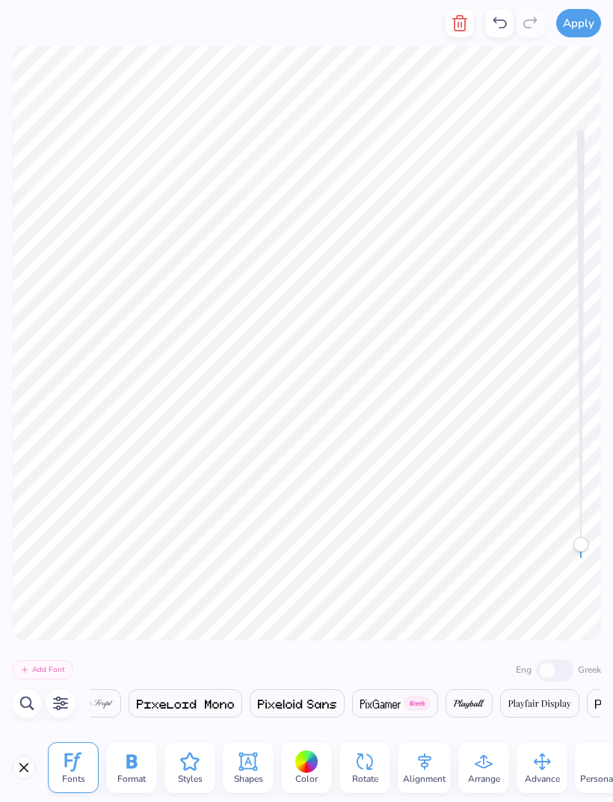
scroll to position [0, 25992]
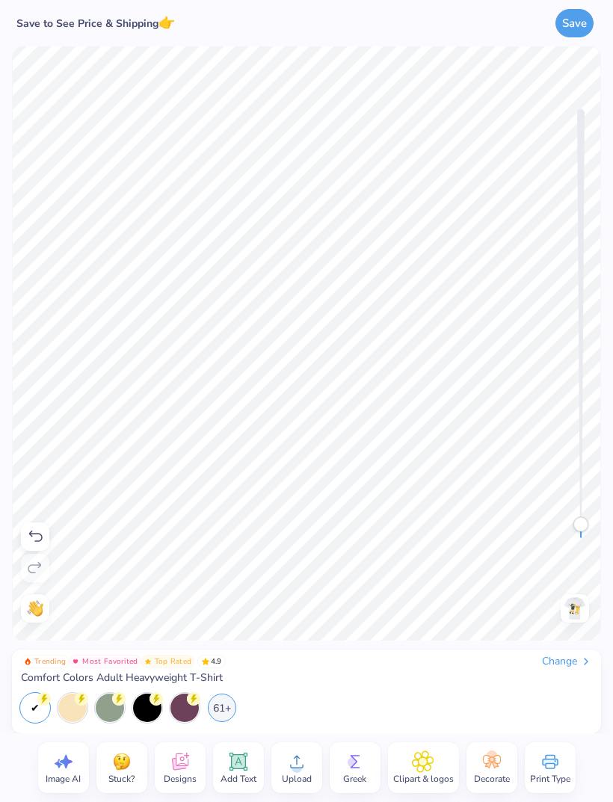
click at [241, 756] on icon at bounding box center [238, 762] width 14 height 14
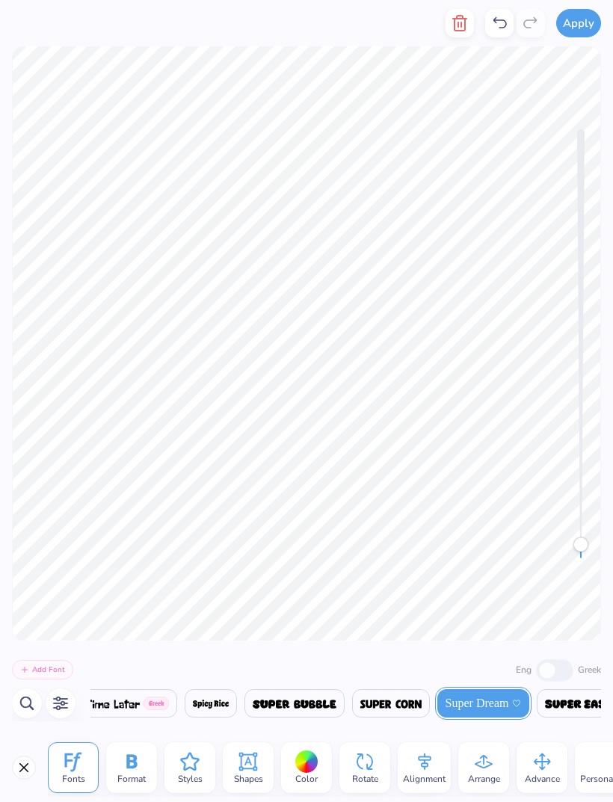
scroll to position [0, 1]
type textarea "T"
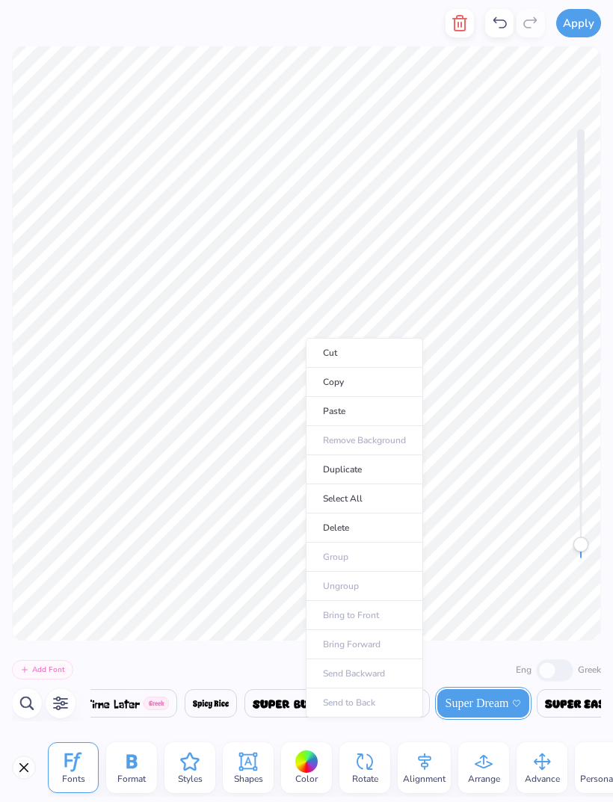
click at [356, 414] on li "Paste" at bounding box center [364, 411] width 117 height 29
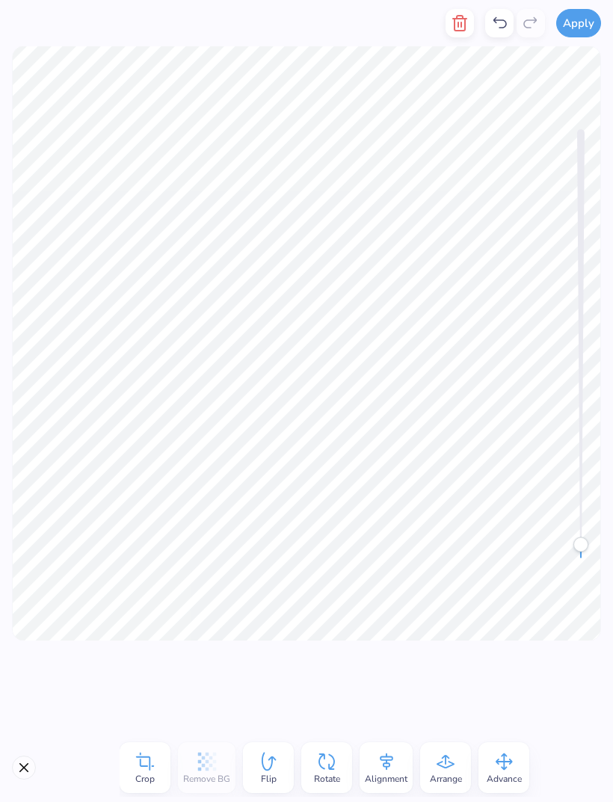
click at [23, 768] on button "Close" at bounding box center [24, 768] width 24 height 24
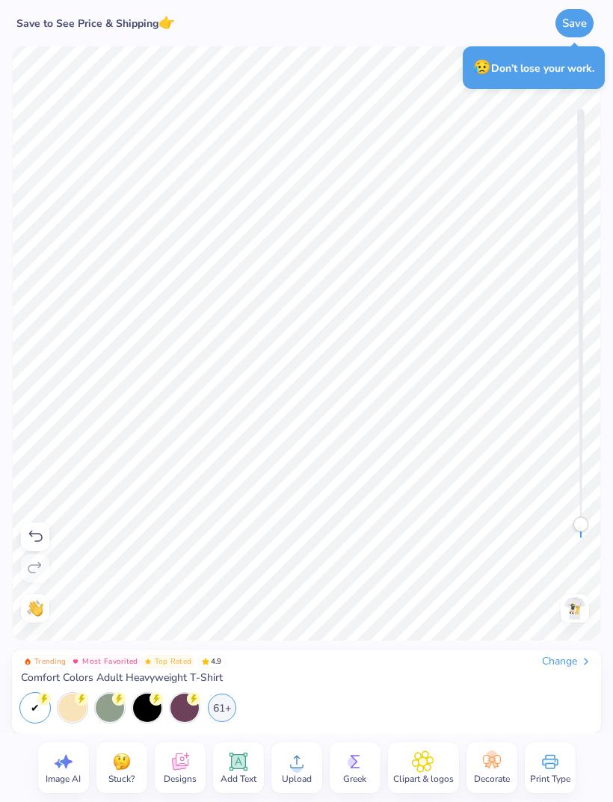
click at [574, 25] on button "Save" at bounding box center [574, 23] width 38 height 28
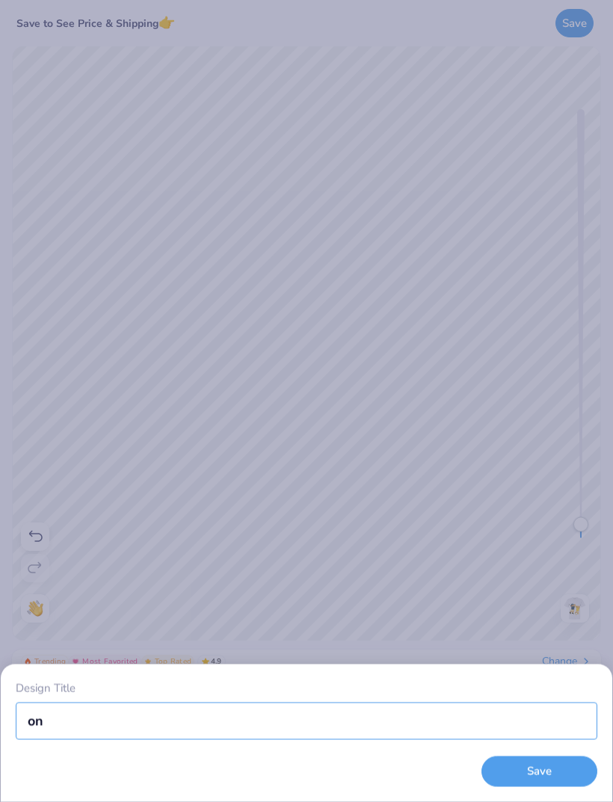
type input "o"
type input "Interview"
click at [127, 721] on input "Interview" at bounding box center [306, 720] width 581 height 37
type input "Interview mockup"
click at [519, 772] on button "Save" at bounding box center [539, 771] width 116 height 31
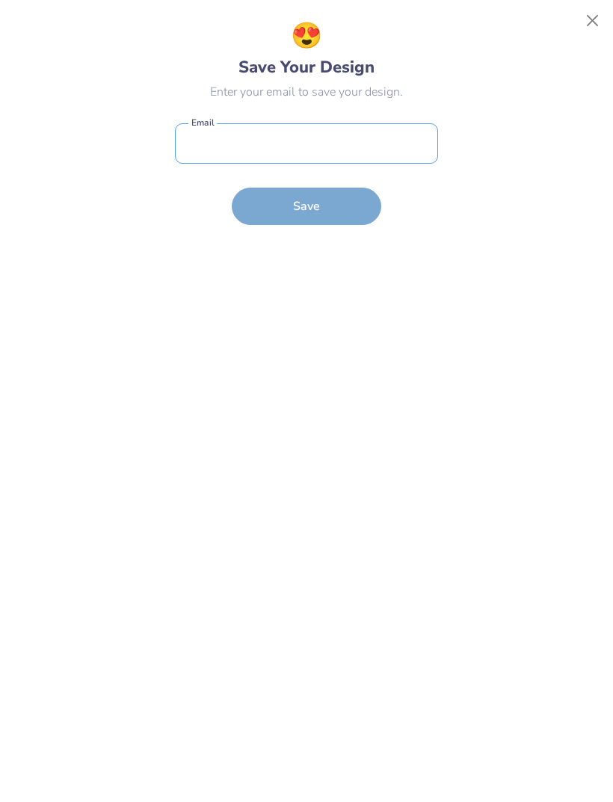
click at [367, 140] on input "email" at bounding box center [306, 143] width 263 height 41
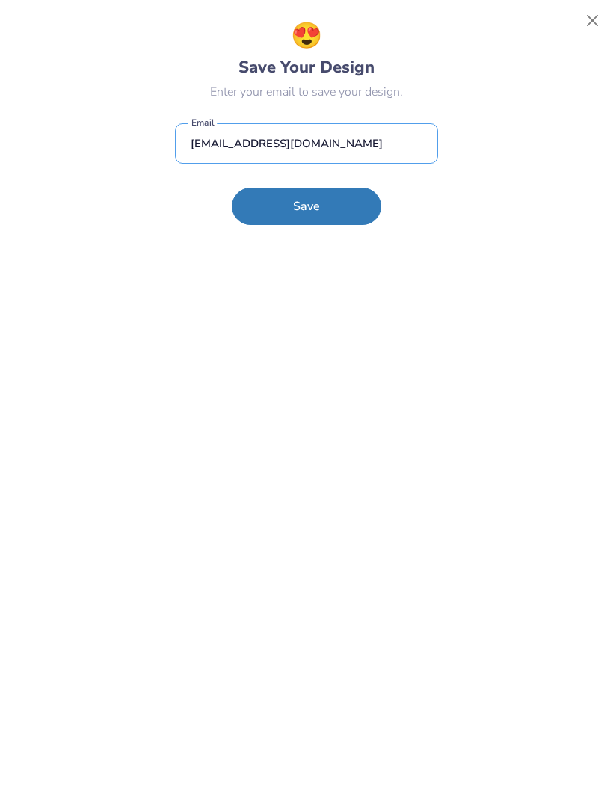
type input "ansleydru@icloud.com"
click at [335, 194] on button "Save" at bounding box center [306, 206] width 149 height 37
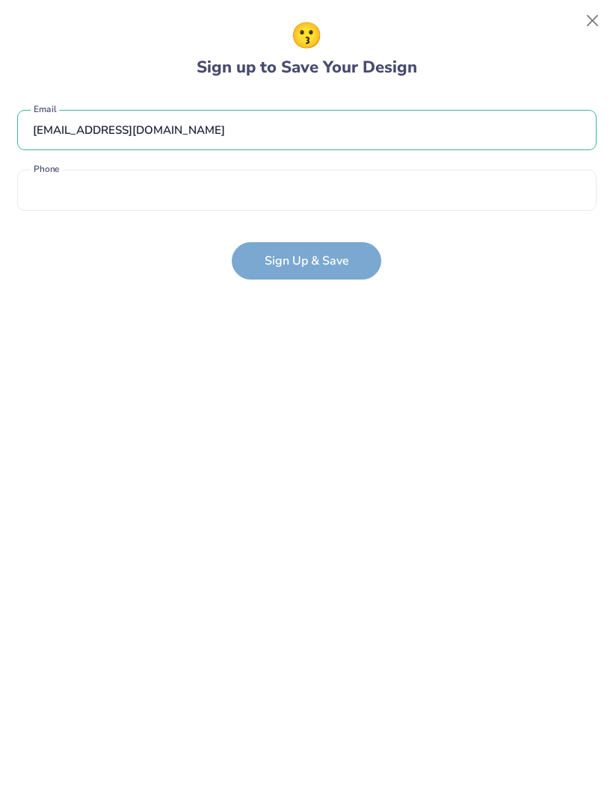
click at [592, 22] on button "Close" at bounding box center [592, 21] width 28 height 28
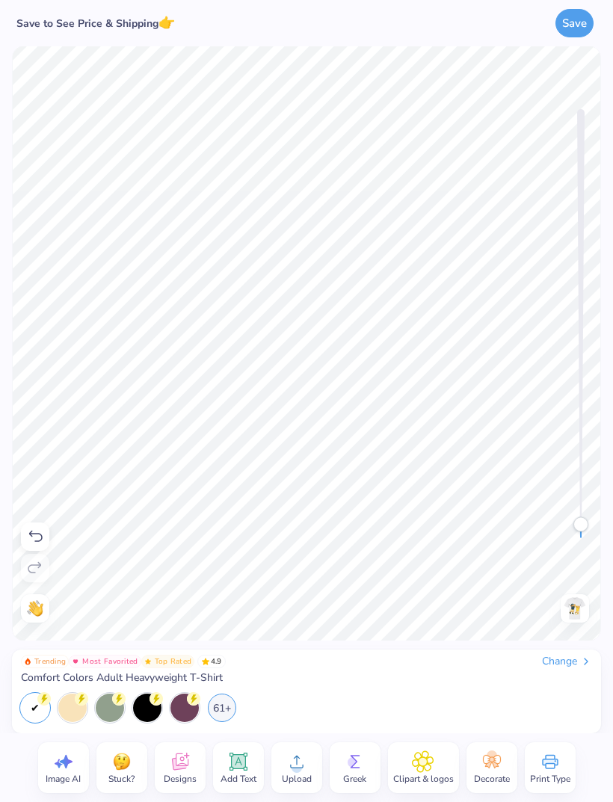
click at [572, 29] on button "Save" at bounding box center [574, 23] width 38 height 28
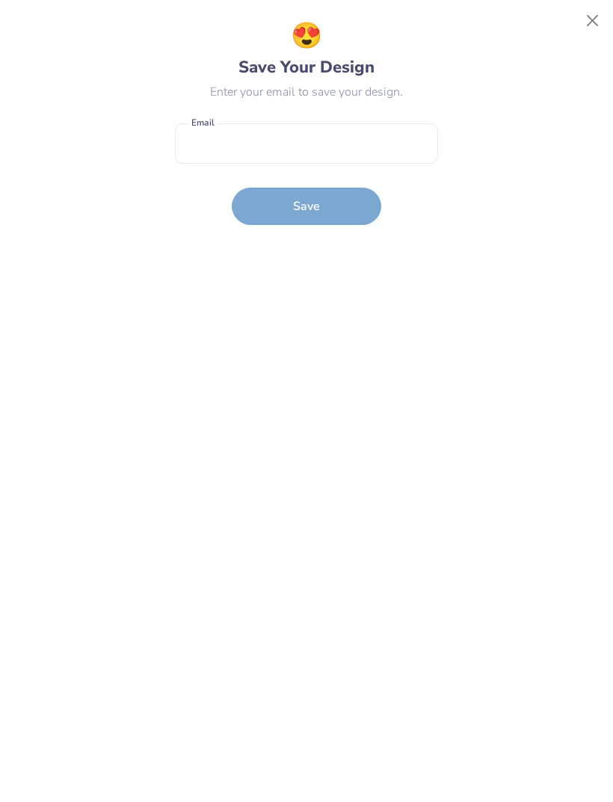
click at [587, 33] on button "Close" at bounding box center [592, 21] width 28 height 28
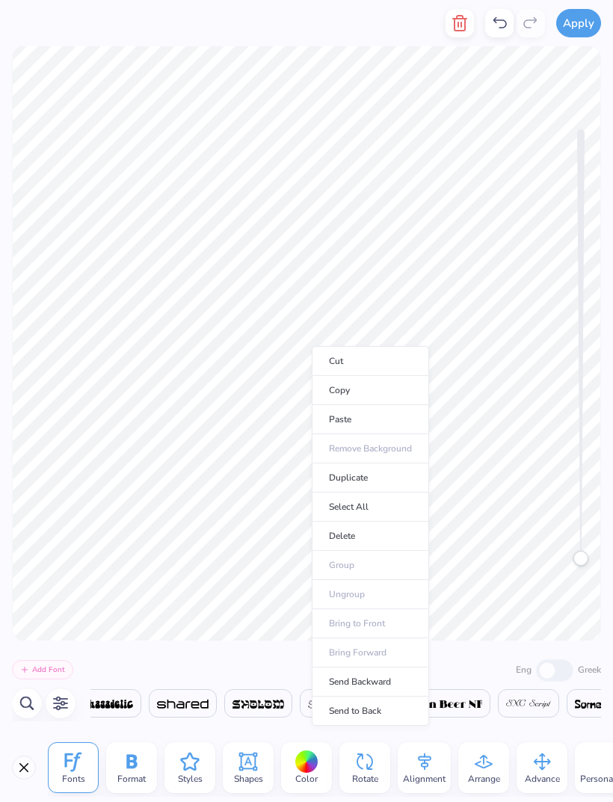
scroll to position [0, 25992]
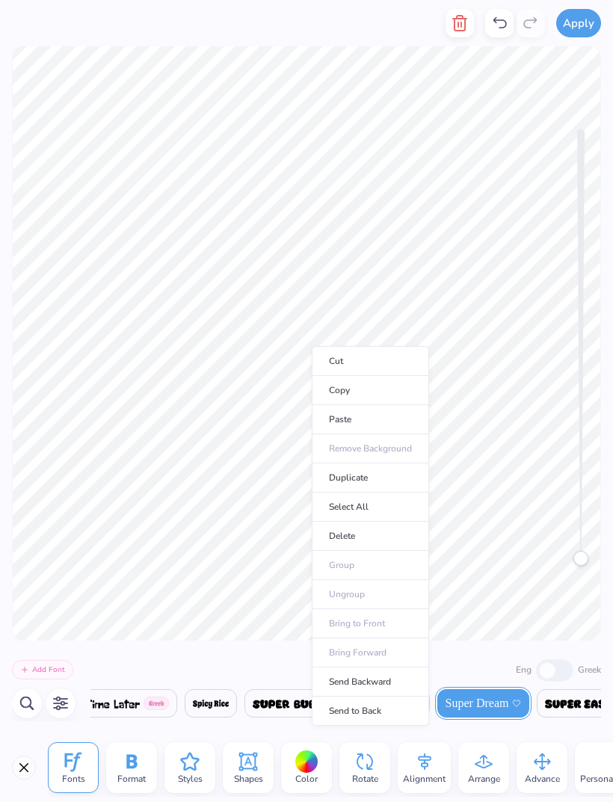
click at [372, 537] on li "Delete" at bounding box center [370, 536] width 117 height 29
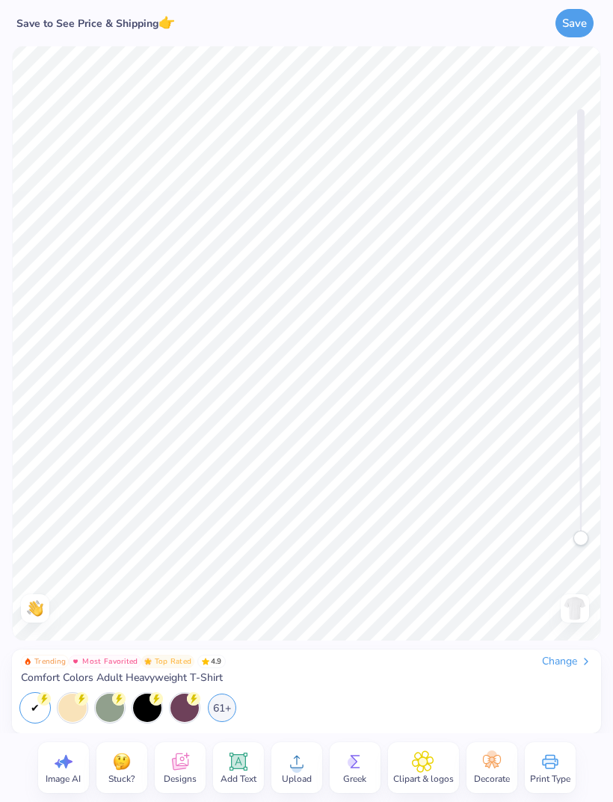
click at [578, 611] on img at bounding box center [575, 608] width 24 height 24
click at [579, 617] on img at bounding box center [575, 608] width 24 height 24
click at [430, 764] on icon at bounding box center [423, 761] width 22 height 22
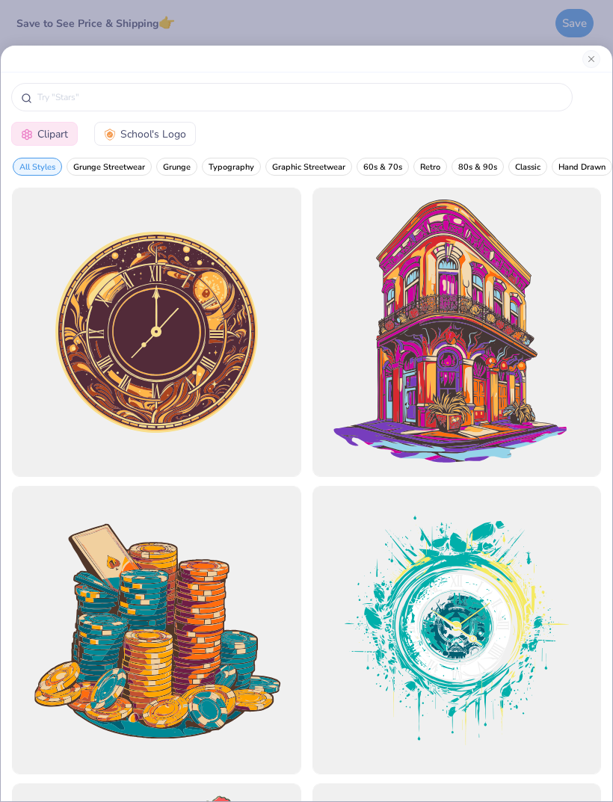
click at [598, 55] on button "Close" at bounding box center [591, 59] width 18 height 18
